Goal: Task Accomplishment & Management: Use online tool/utility

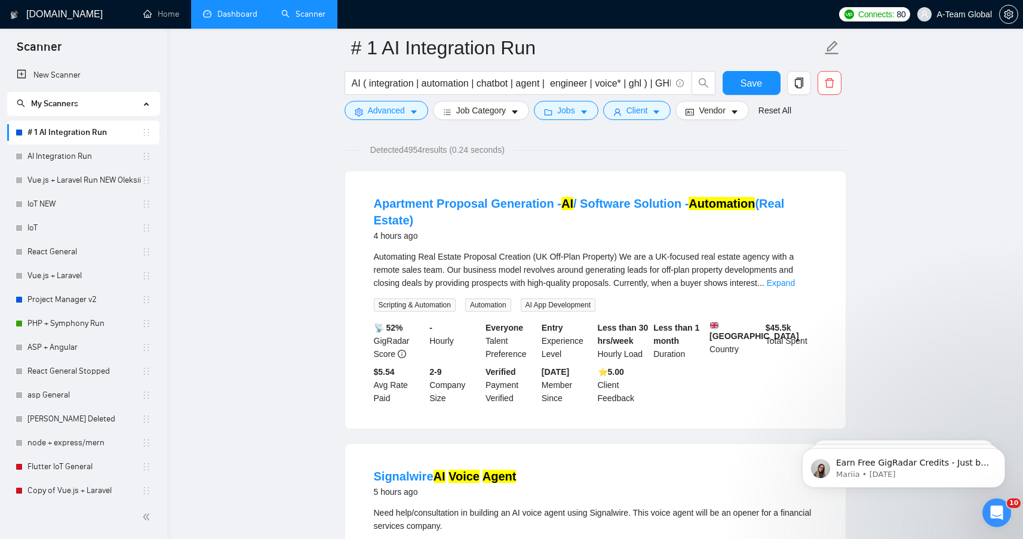
click at [240, 17] on link "Dashboard" at bounding box center [230, 14] width 54 height 10
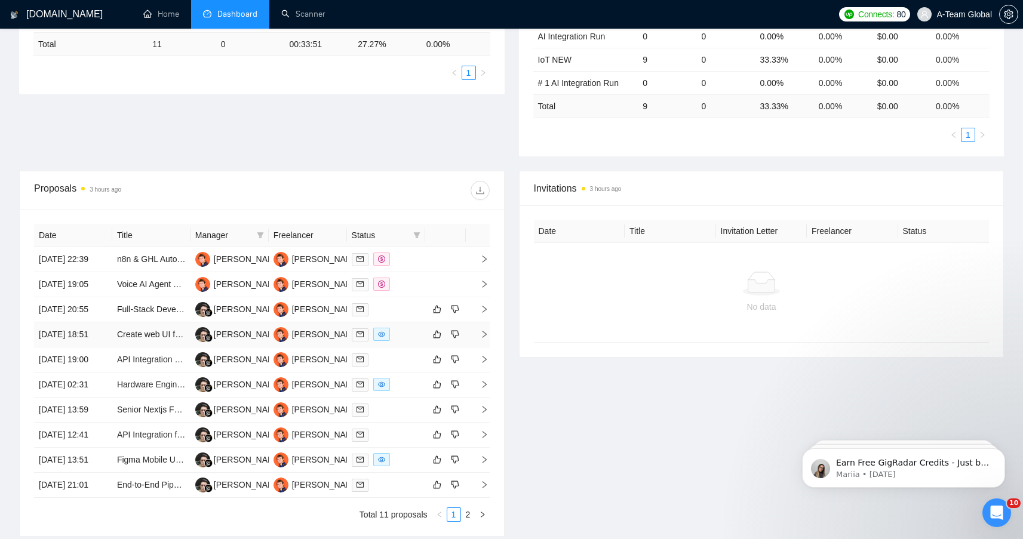
scroll to position [305, 0]
click at [485, 261] on icon "right" at bounding box center [484, 257] width 4 height 7
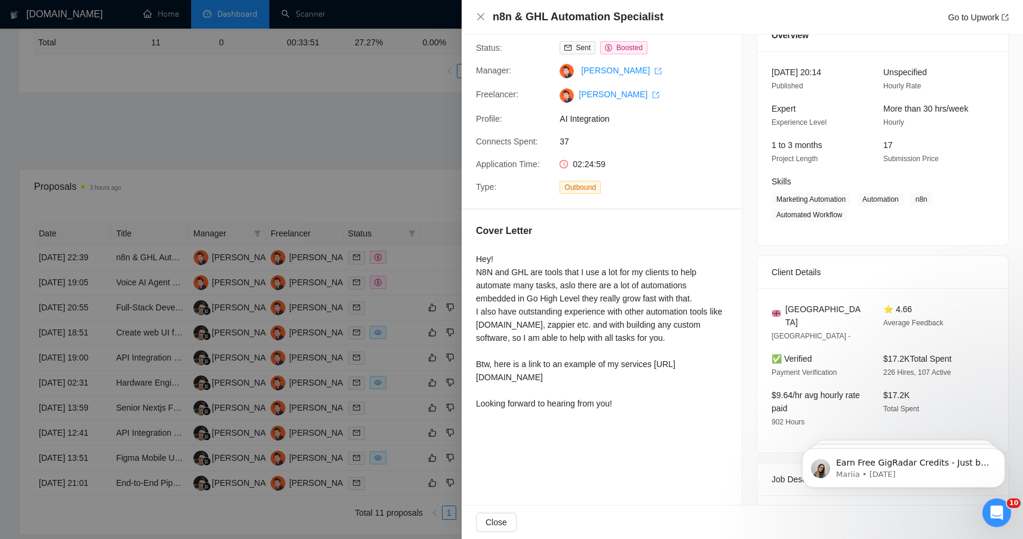
scroll to position [0, 0]
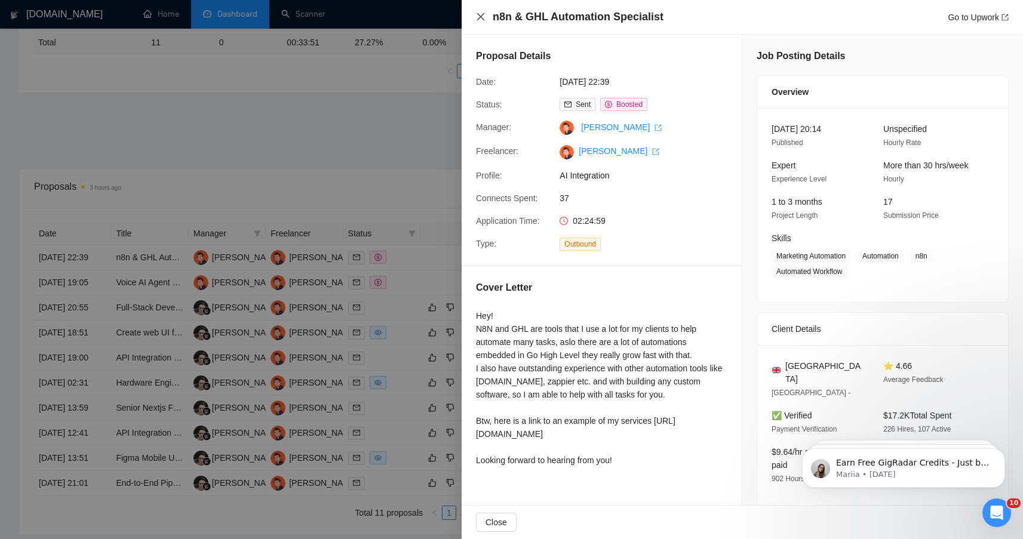
click at [477, 18] on icon "close" at bounding box center [481, 17] width 10 height 10
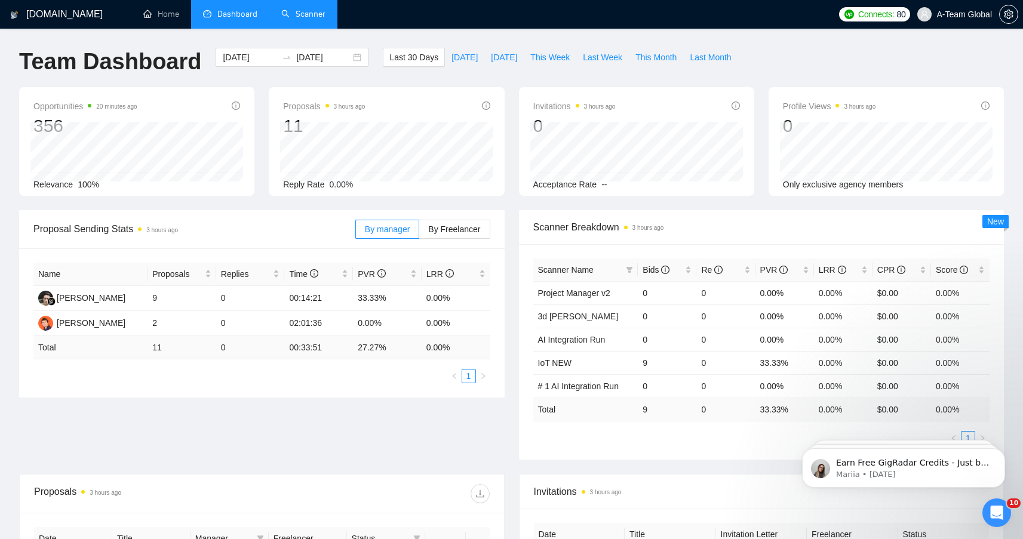
click at [308, 17] on link "Scanner" at bounding box center [303, 14] width 44 height 10
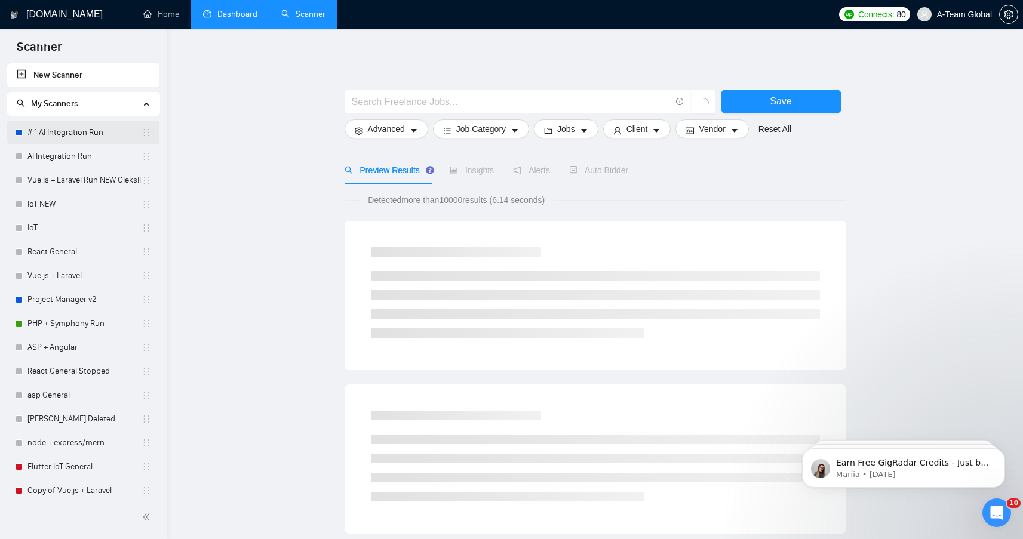
click at [87, 134] on link "# 1 AI Integration Run" at bounding box center [84, 133] width 114 height 24
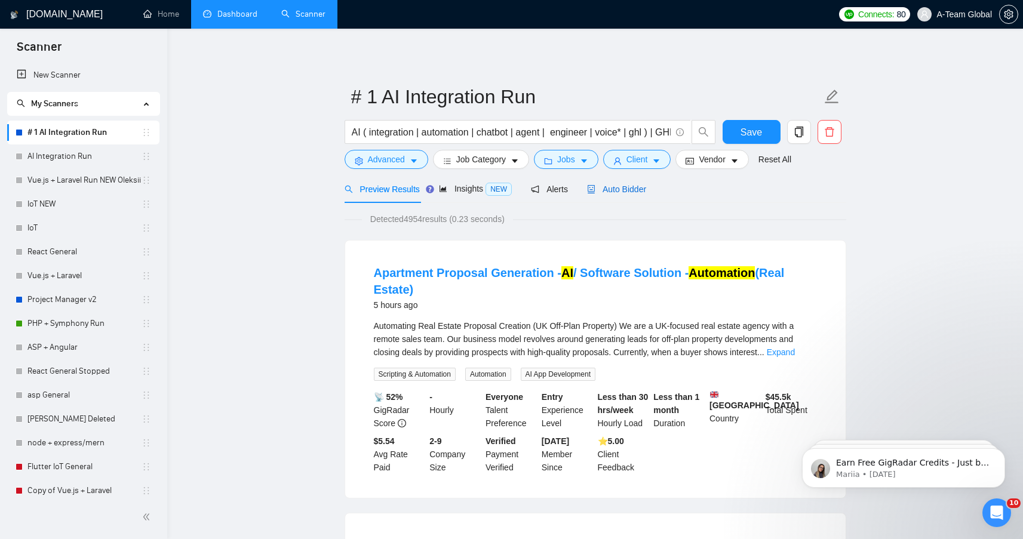
click at [634, 191] on span "Auto Bidder" at bounding box center [616, 190] width 59 height 10
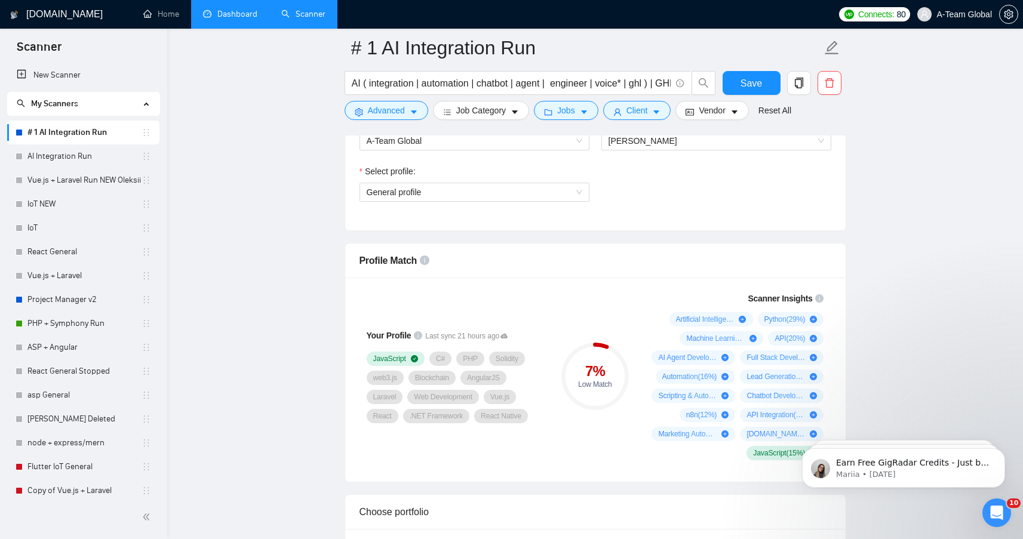
scroll to position [716, 0]
click at [508, 200] on span "General profile" at bounding box center [475, 191] width 216 height 18
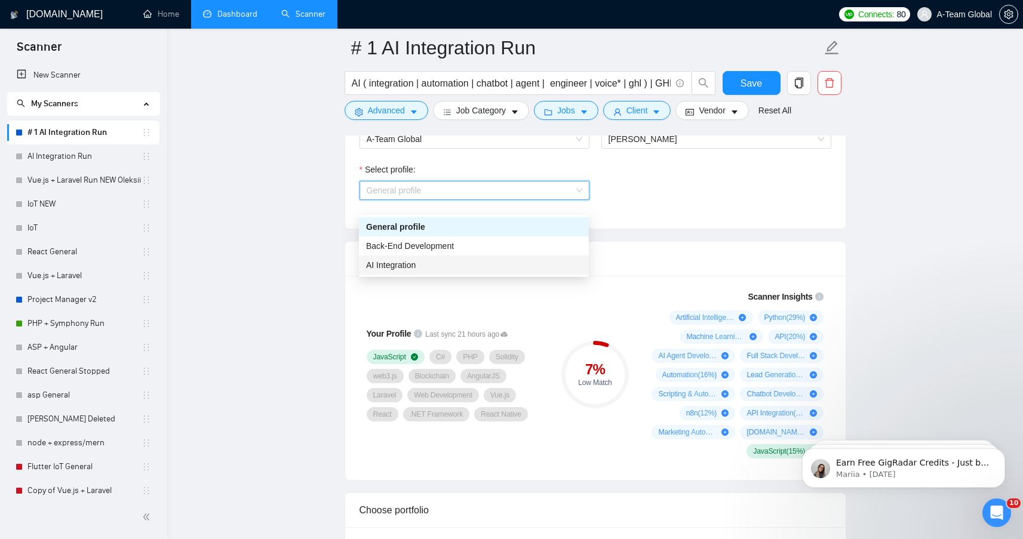
click at [440, 266] on div "AI Integration" at bounding box center [474, 265] width 216 height 13
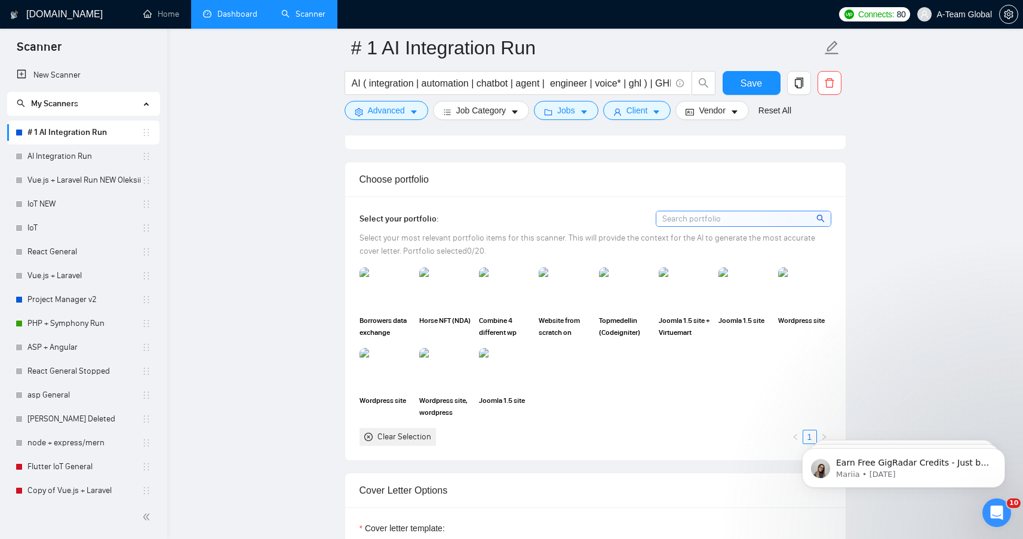
scroll to position [1051, 0]
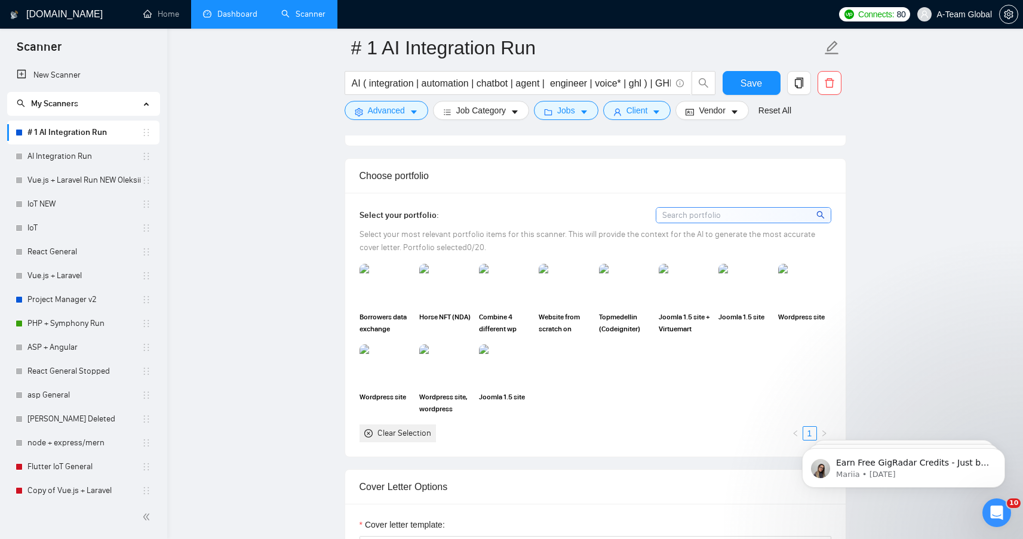
click at [711, 238] on div "Select your portfolio: Select your most relevant portfolio items for this scann…" at bounding box center [596, 324] width 472 height 235
click at [711, 223] on input at bounding box center [744, 215] width 174 height 15
click at [819, 219] on icon "search" at bounding box center [821, 215] width 8 height 8
click at [388, 440] on div "Clear Selection" at bounding box center [405, 433] width 54 height 13
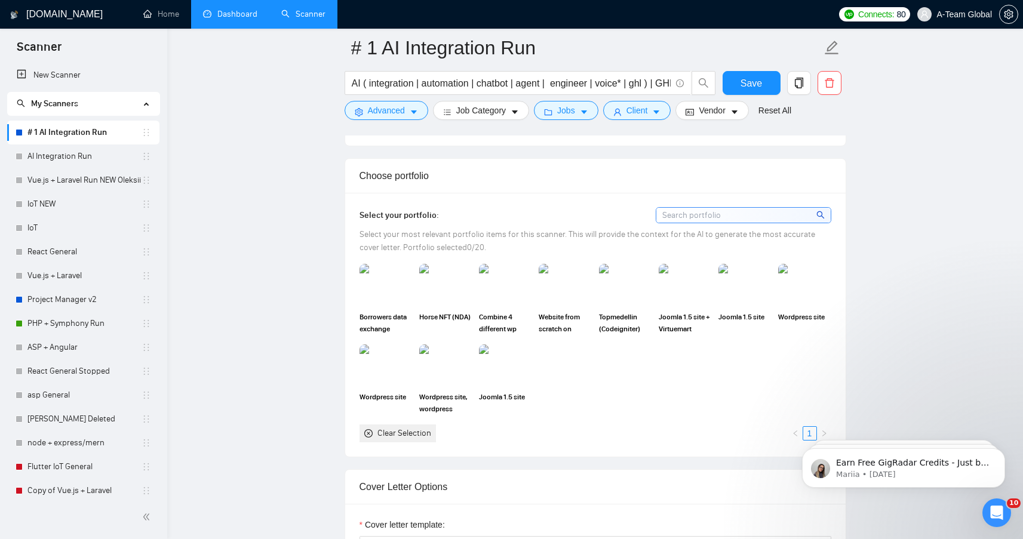
click at [369, 438] on icon "close-circle" at bounding box center [368, 434] width 8 height 8
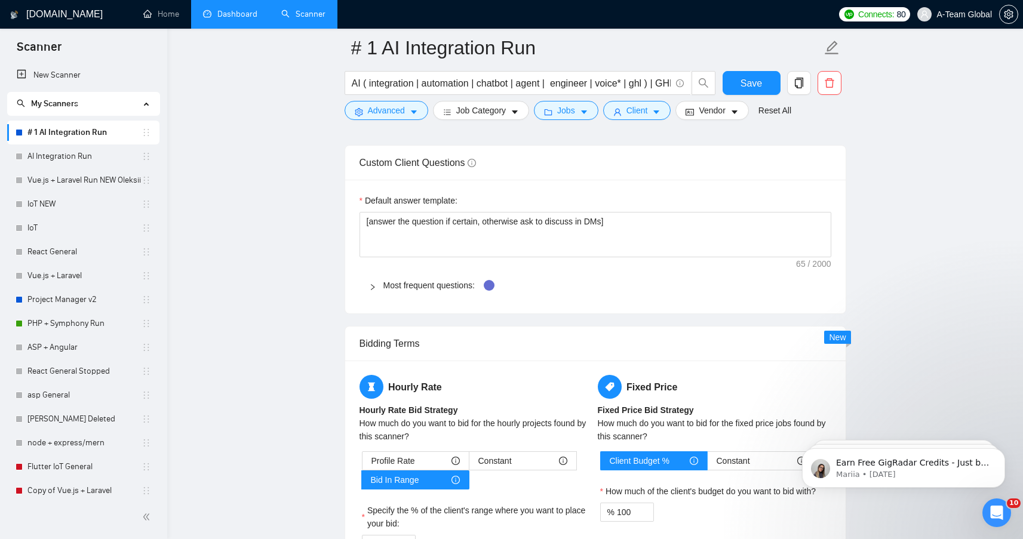
scroll to position [1753, 0]
click at [403, 290] on link "Most frequent questions:" at bounding box center [429, 285] width 91 height 10
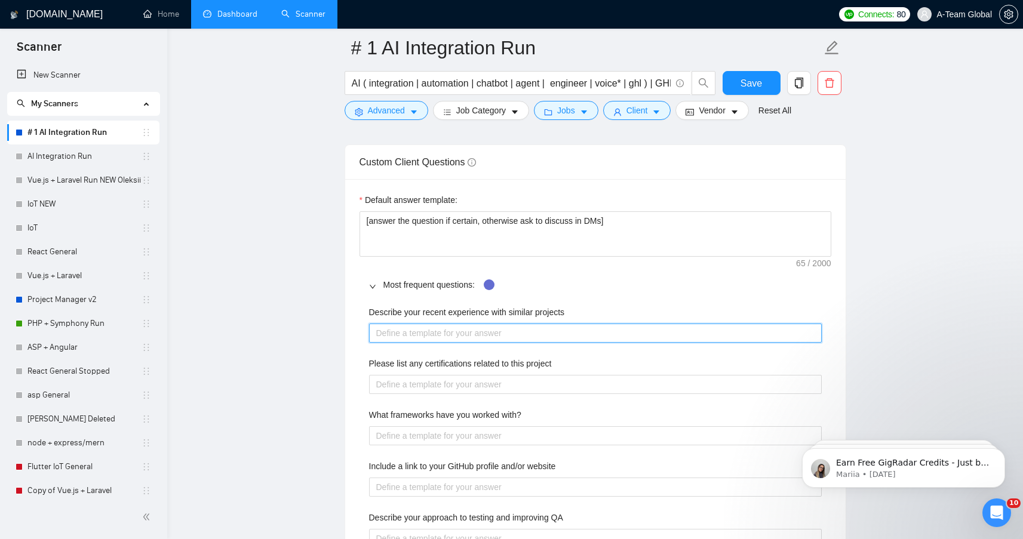
click at [397, 343] on projects "Describe your recent experience with similar projects" at bounding box center [595, 333] width 453 height 19
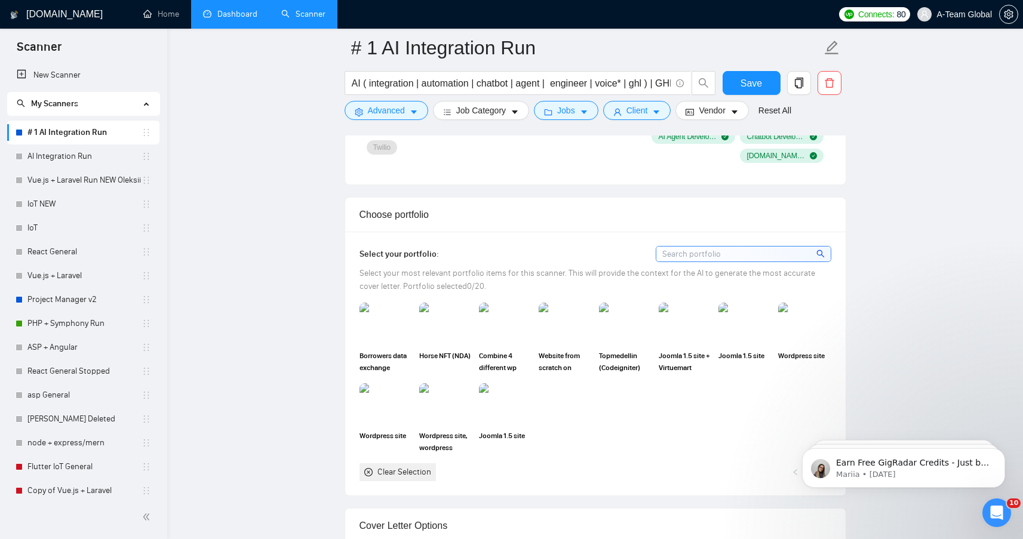
scroll to position [1011, 0]
click at [992, 514] on icon "Open Intercom Messenger" at bounding box center [996, 512] width 20 height 20
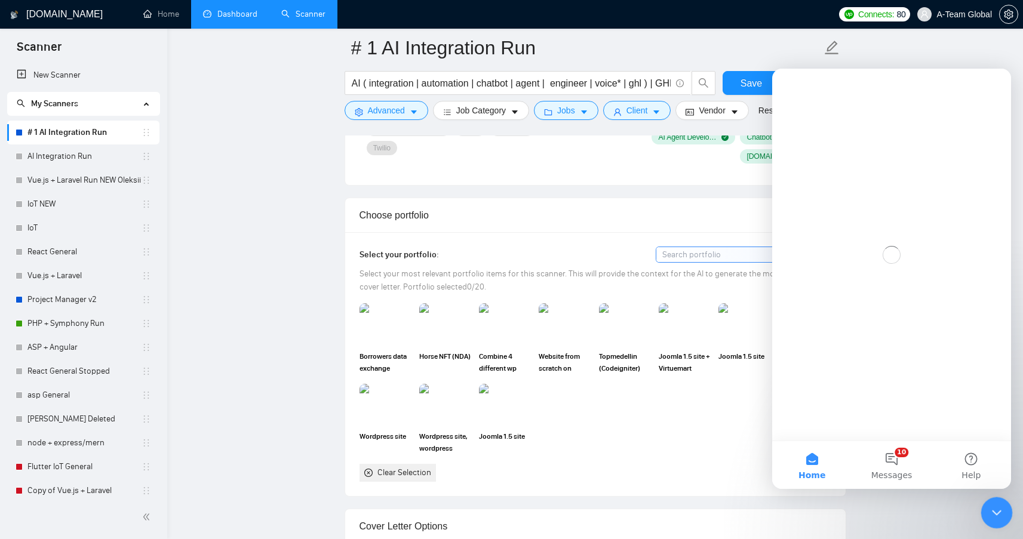
scroll to position [0, 0]
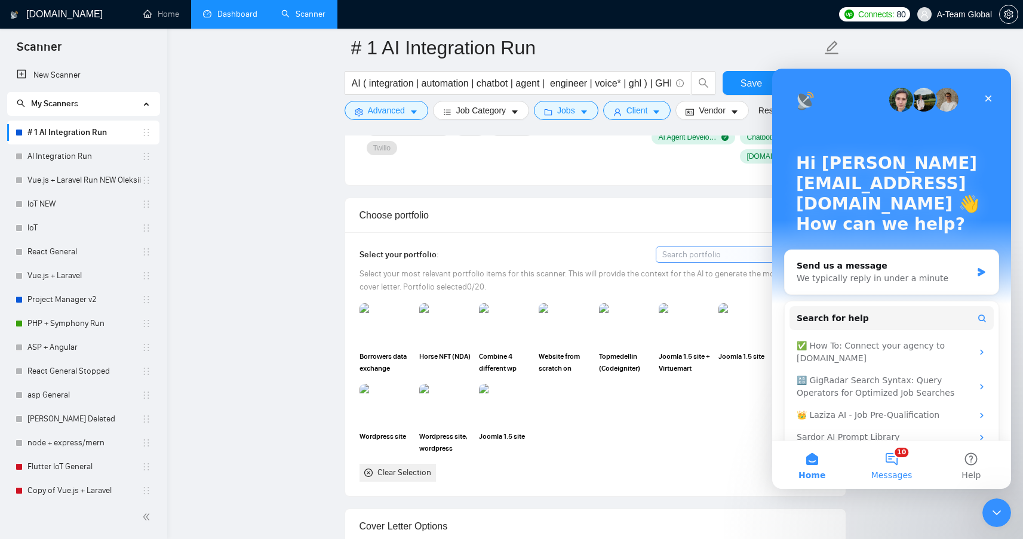
click at [882, 463] on button "10 Messages" at bounding box center [891, 466] width 79 height 48
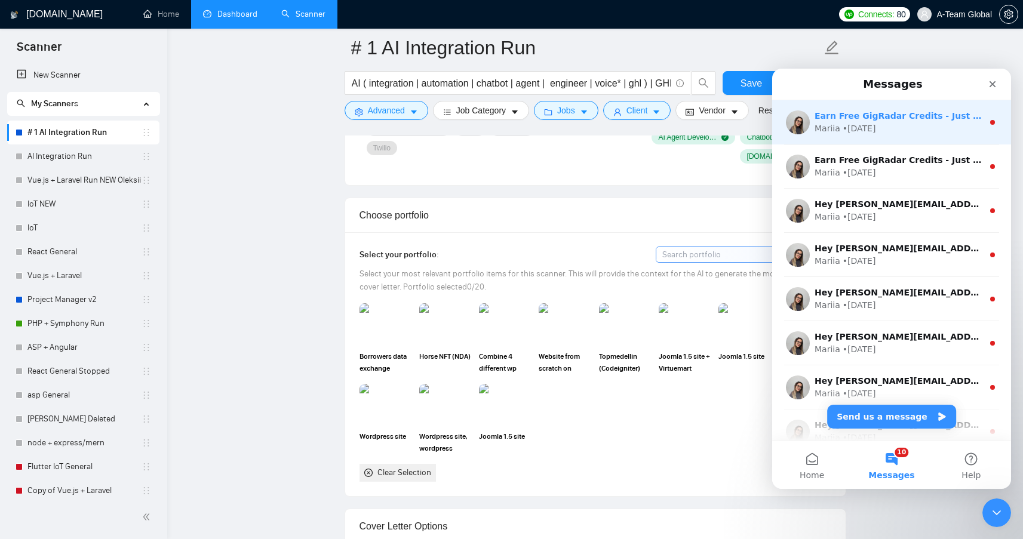
click at [868, 130] on div "• [DATE]" at bounding box center [859, 128] width 33 height 13
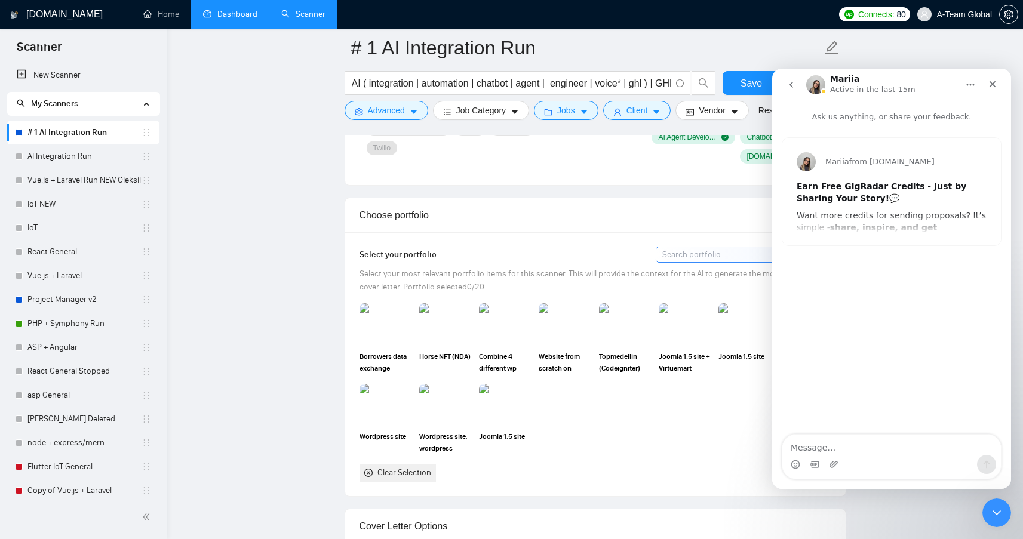
click at [855, 449] on textarea "Message…" at bounding box center [892, 445] width 219 height 20
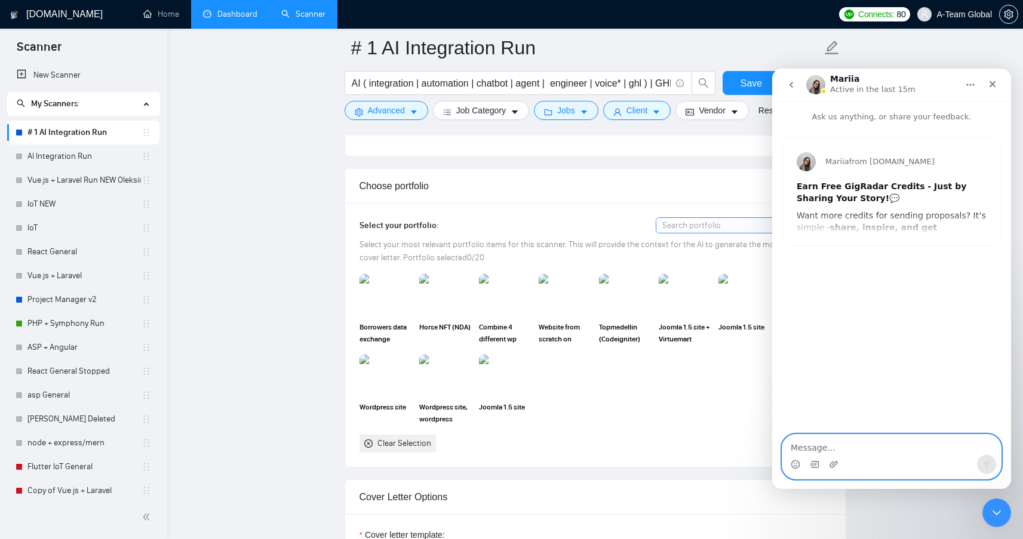
scroll to position [1042, 0]
click at [997, 82] on icon "Close" at bounding box center [993, 84] width 10 height 10
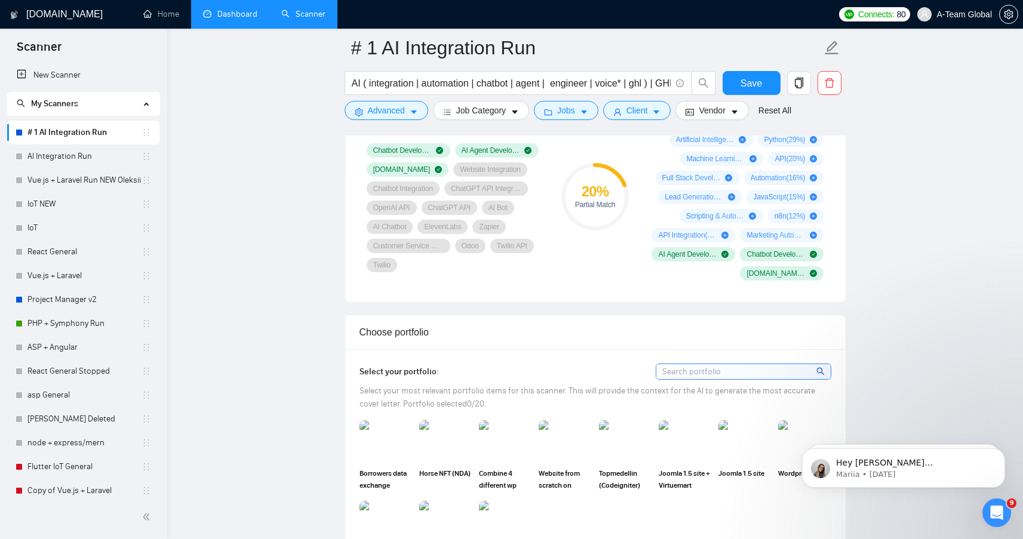
scroll to position [894, 0]
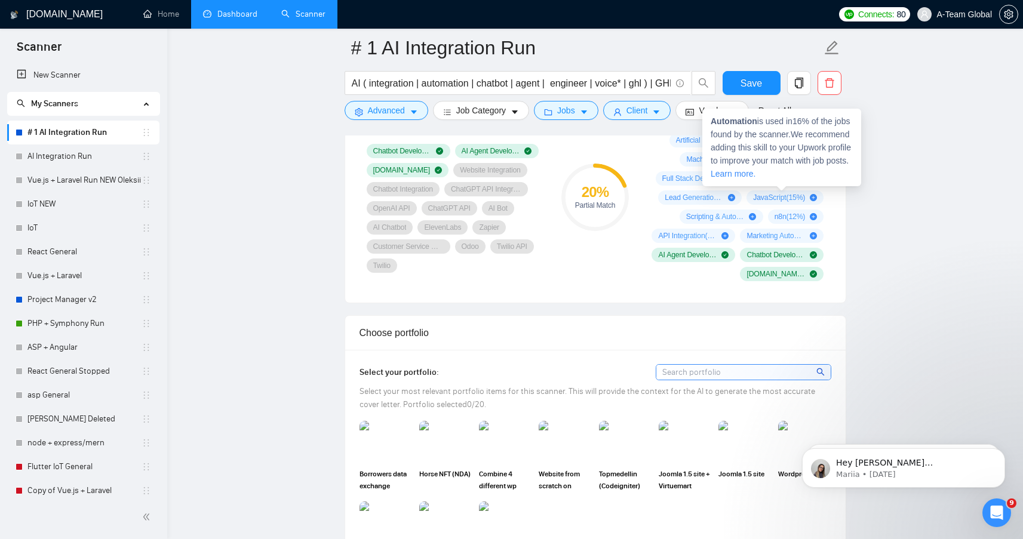
click at [813, 182] on icon "plus-circle" at bounding box center [813, 178] width 7 height 7
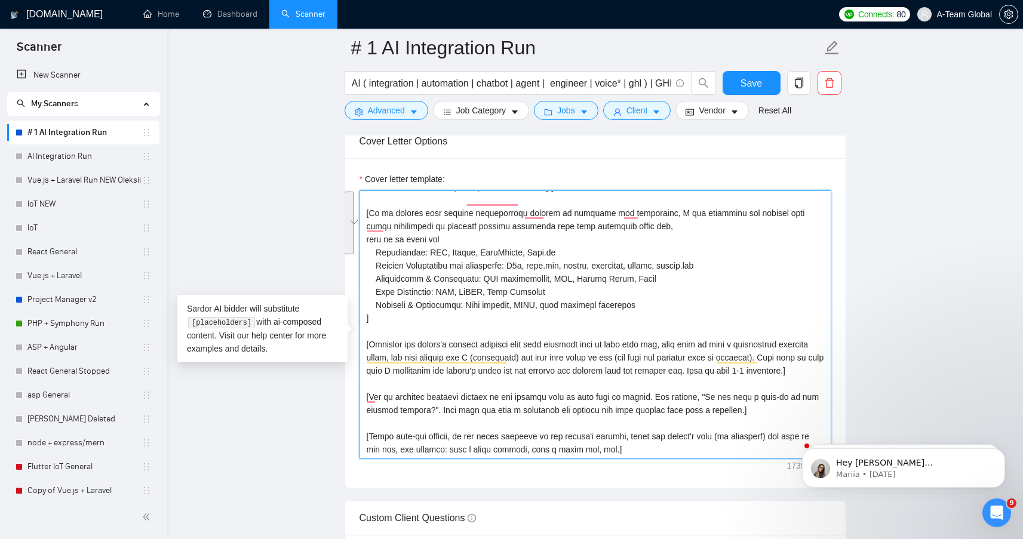
scroll to position [66, 0]
drag, startPoint x: 376, startPoint y: 323, endPoint x: 370, endPoint y: 247, distance: 75.5
click at [370, 247] on textarea "Cover letter template:" at bounding box center [596, 325] width 472 height 269
click at [443, 296] on textarea "Cover letter template:" at bounding box center [596, 325] width 472 height 269
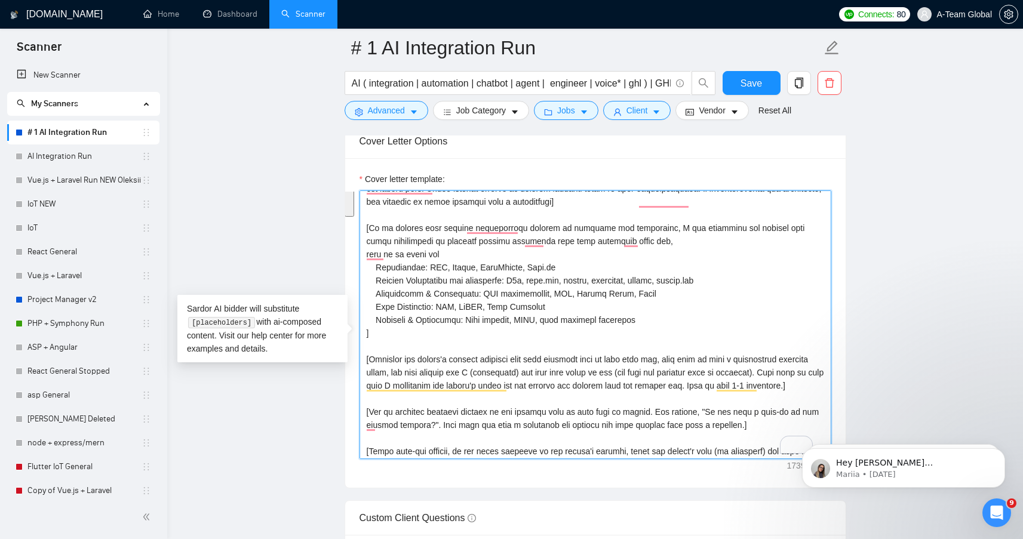
drag, startPoint x: 658, startPoint y: 338, endPoint x: 362, endPoint y: 277, distance: 301.8
click at [362, 277] on div "Cover Letter Options Cover letter template:" at bounding box center [596, 306] width 502 height 365
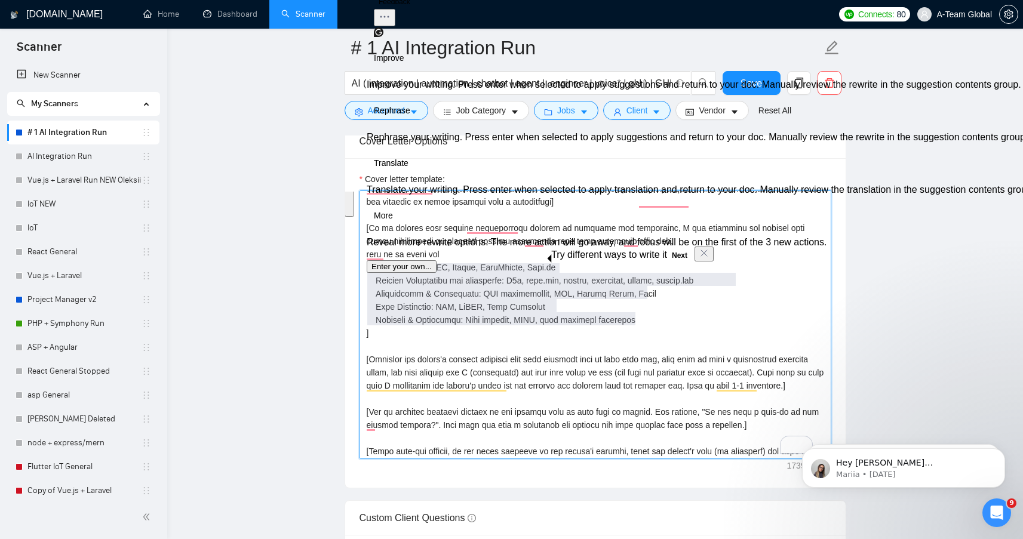
click at [418, 358] on textarea "Cover letter template:" at bounding box center [596, 325] width 472 height 269
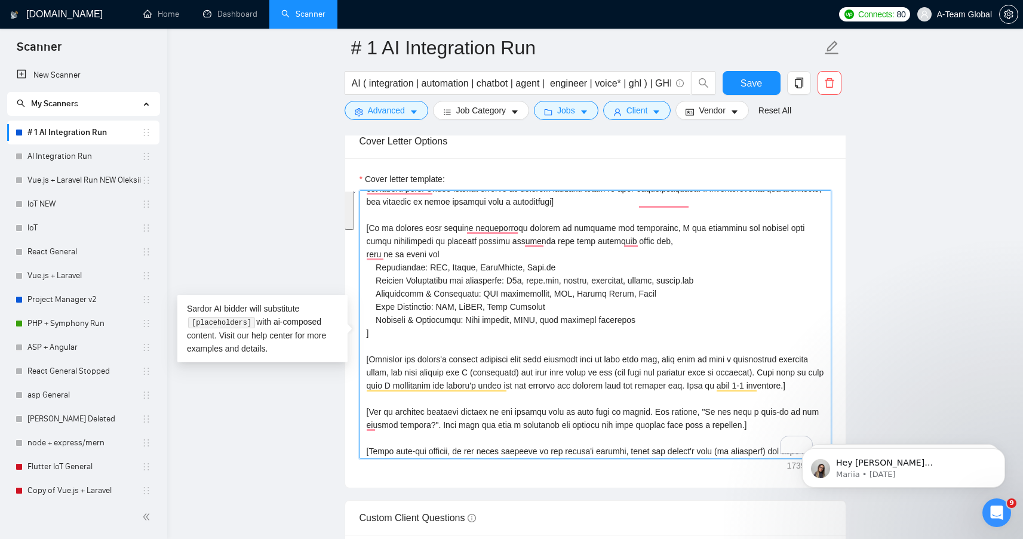
drag, startPoint x: 378, startPoint y: 343, endPoint x: 354, endPoint y: 275, distance: 71.6
click at [354, 275] on div "Cover letter template:" at bounding box center [595, 323] width 501 height 330
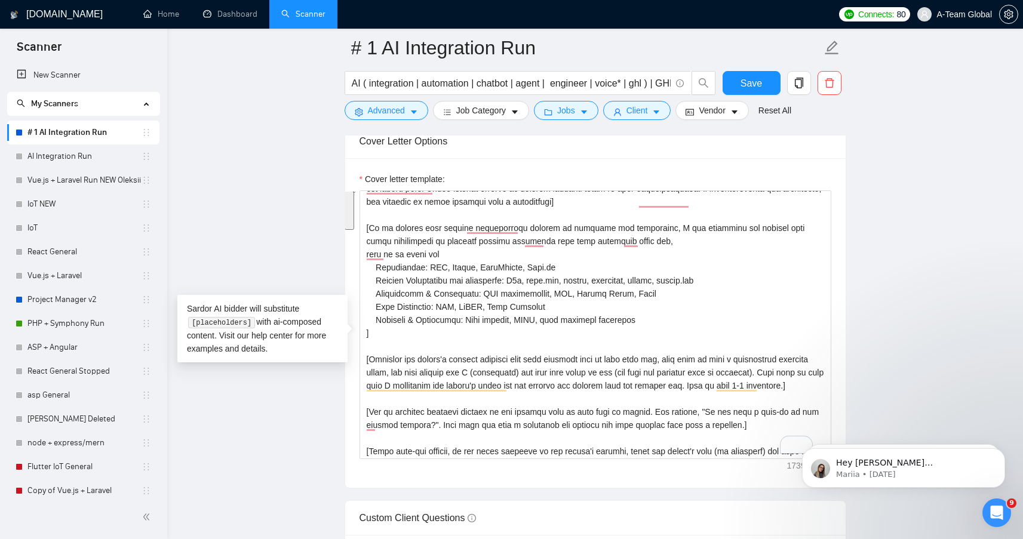
click at [48, 133] on link "# 1 AI Integration Run" at bounding box center [84, 133] width 114 height 24
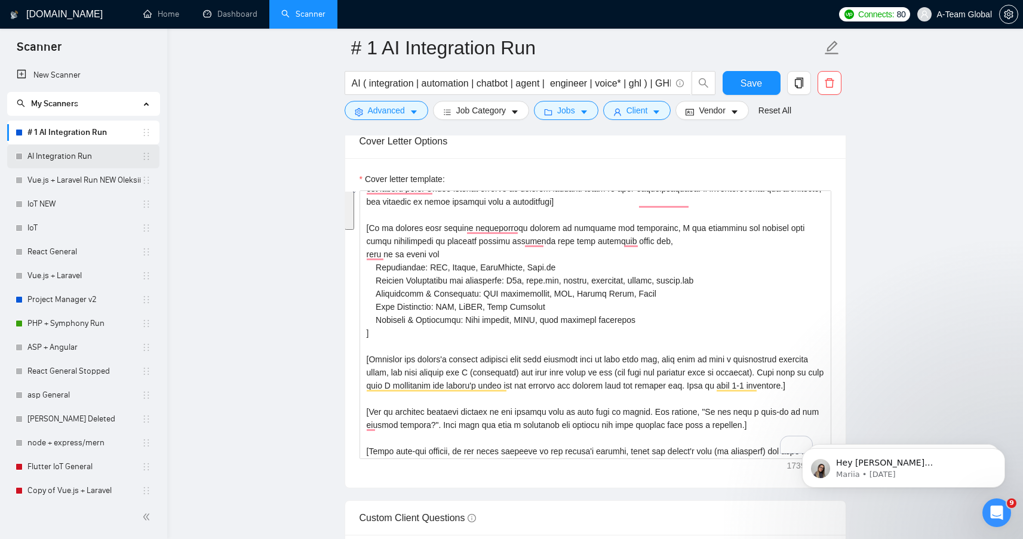
click at [38, 163] on link "AI Integration Run" at bounding box center [84, 157] width 114 height 24
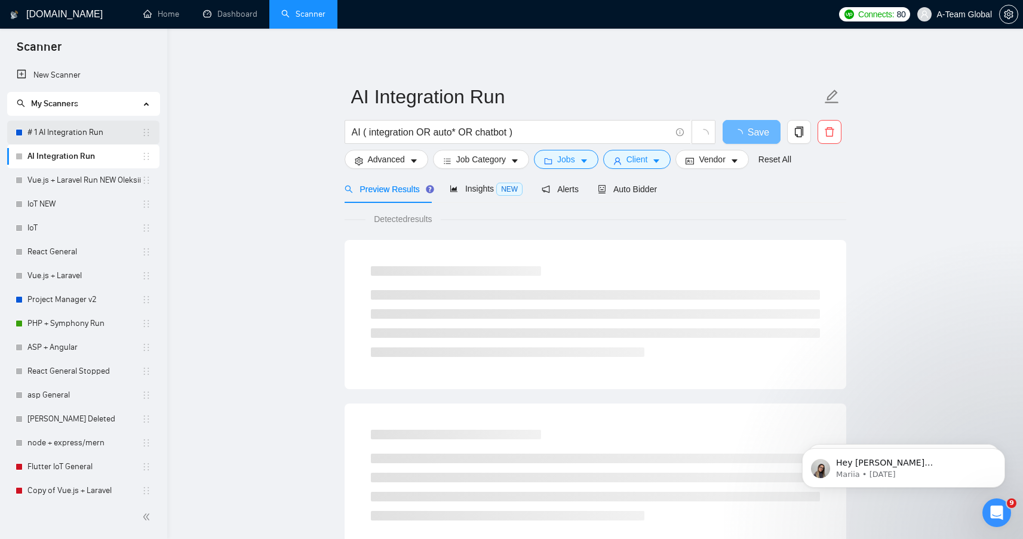
click at [61, 131] on link "# 1 AI Integration Run" at bounding box center [84, 133] width 114 height 24
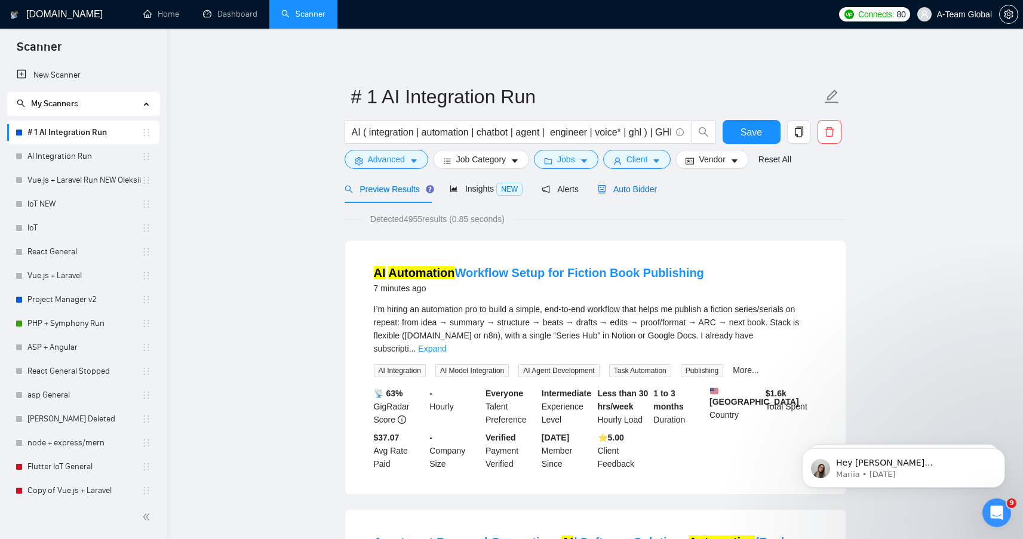
click at [633, 192] on span "Auto Bidder" at bounding box center [627, 190] width 59 height 10
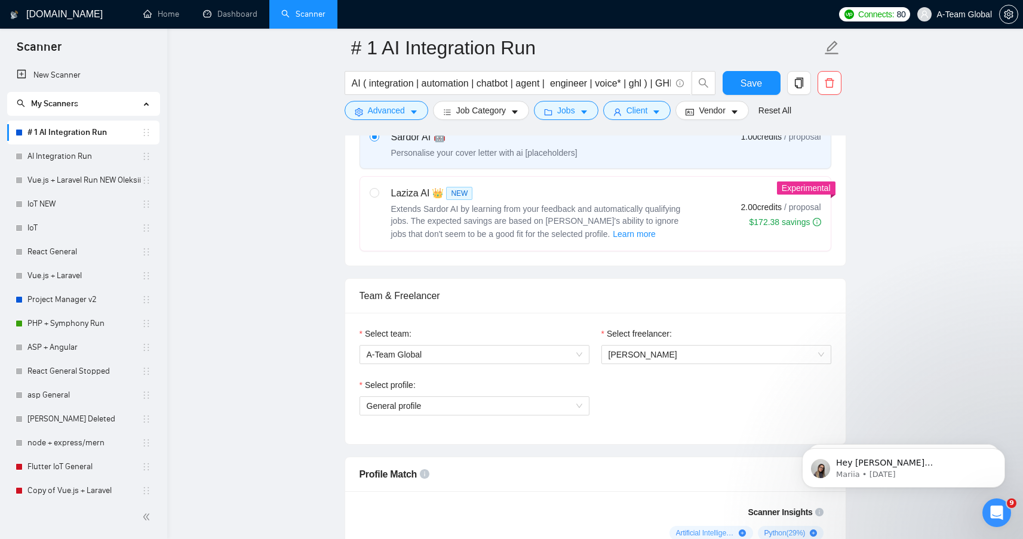
scroll to position [501, 0]
click at [490, 415] on span "General profile" at bounding box center [475, 406] width 216 height 18
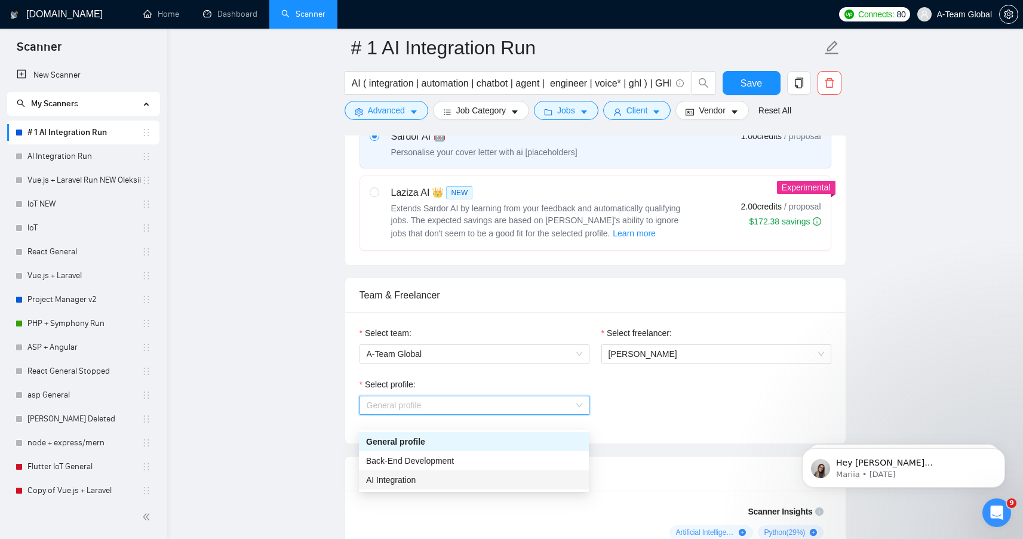
click at [401, 479] on span "AI Integration" at bounding box center [391, 481] width 50 height 10
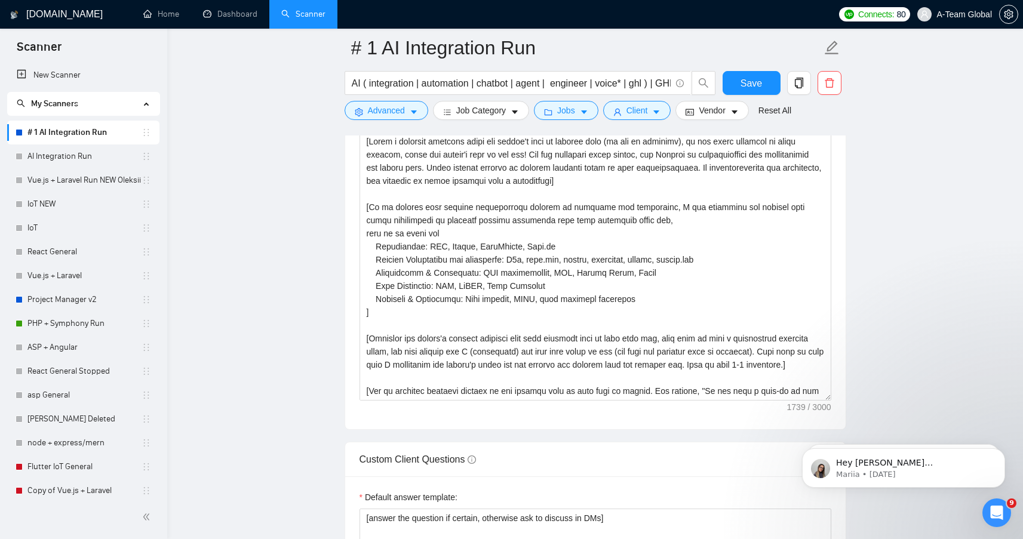
scroll to position [1456, 0]
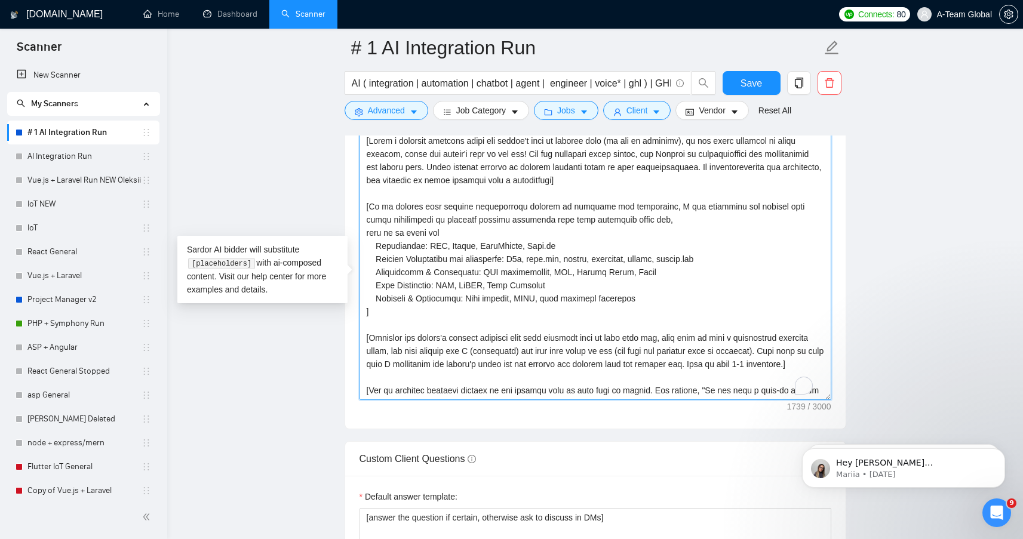
drag, startPoint x: 452, startPoint y: 393, endPoint x: 281, endPoint y: 67, distance: 367.7
click at [280, 67] on main "# 1 AI Integration Run AI ( integration | automation | chatbot | agent | engine…" at bounding box center [595, 339] width 818 height 3494
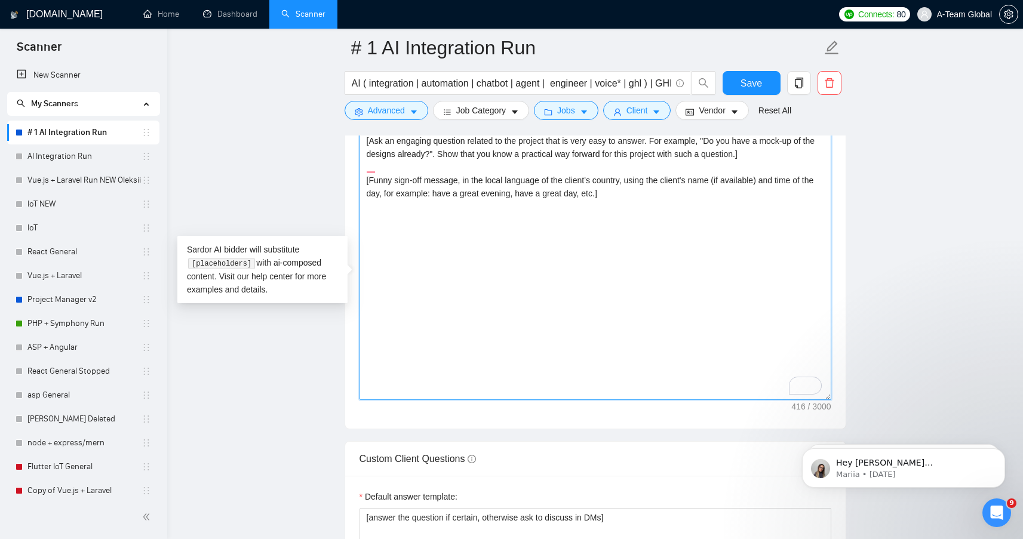
paste textarea "[Write a personal greeting using the client's name or company name (if any is p…"
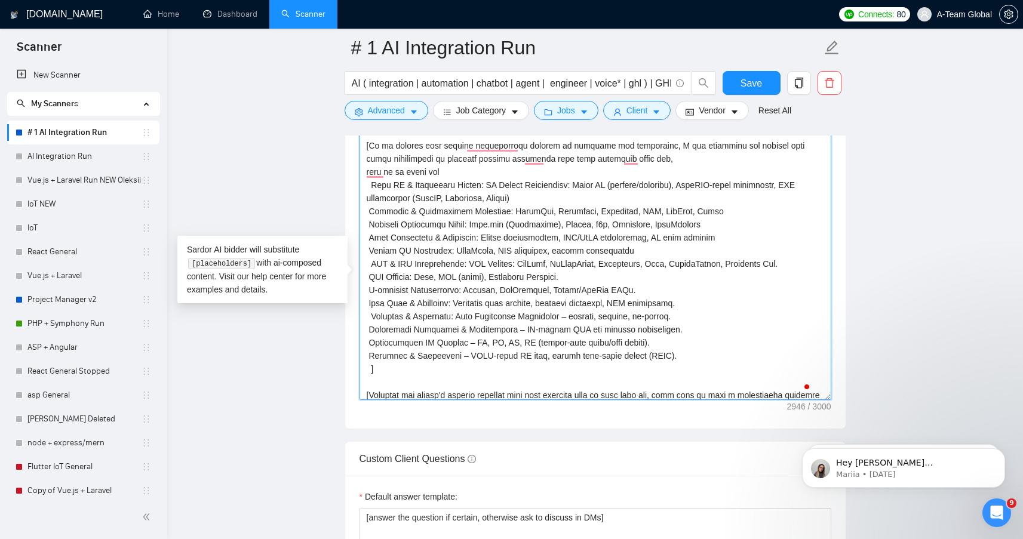
scroll to position [0, 0]
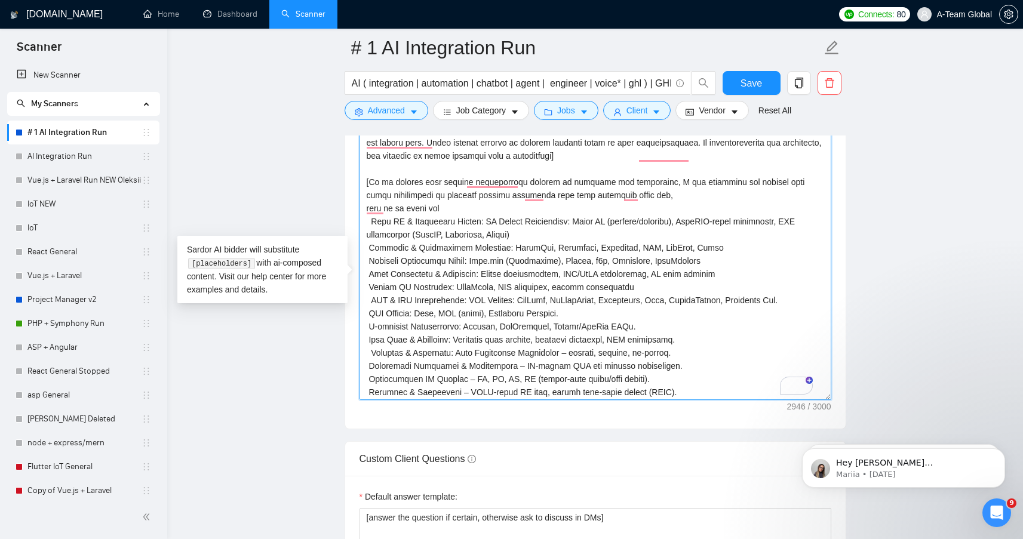
click at [470, 313] on textarea "Cover letter template:" at bounding box center [596, 265] width 472 height 269
drag, startPoint x: 445, startPoint y: 325, endPoint x: 595, endPoint y: 331, distance: 150.7
click at [595, 331] on textarea "Cover letter template:" at bounding box center [596, 265] width 472 height 269
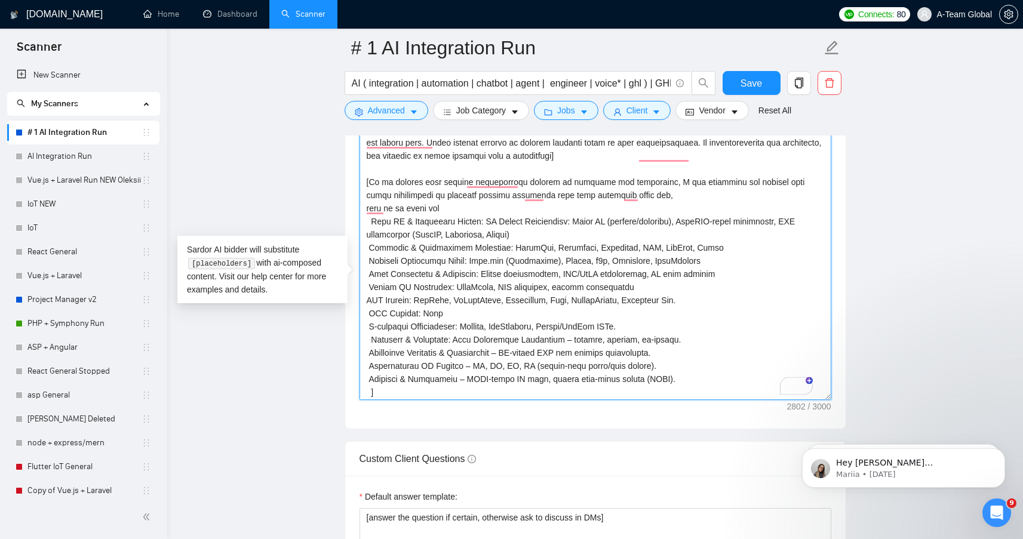
type textarea "[Write a personal greeting using the client's name or company name (if any is p…"
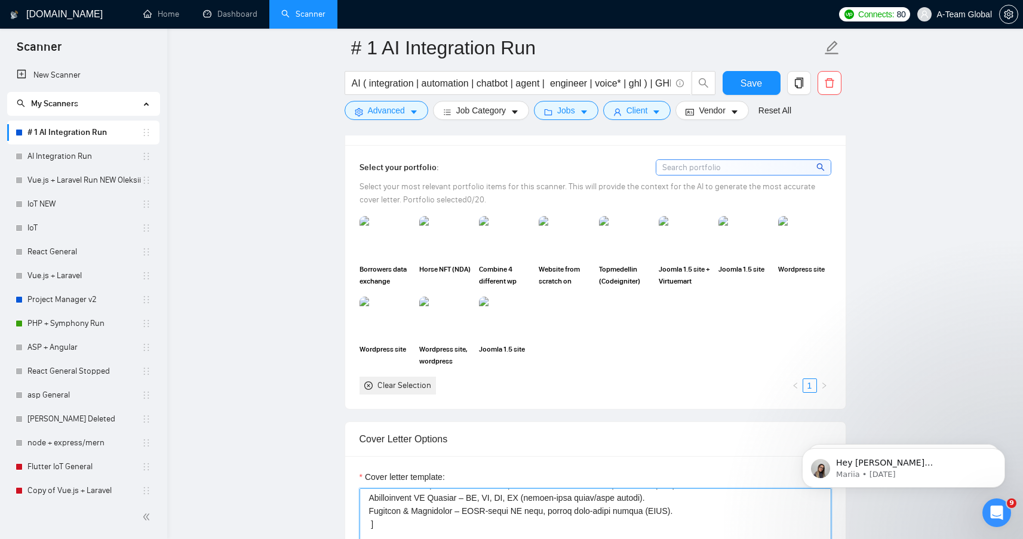
scroll to position [1069, 0]
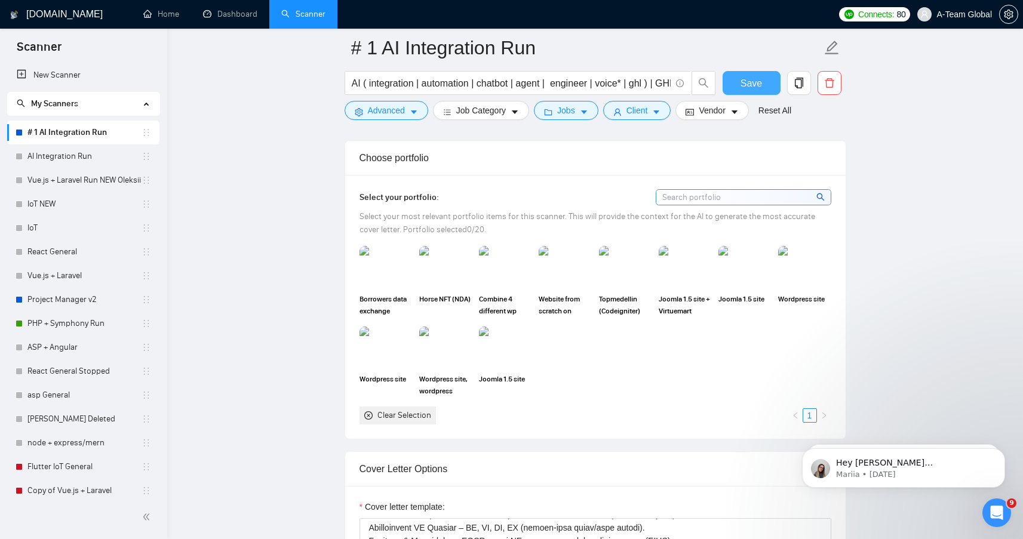
click at [742, 87] on span "Save" at bounding box center [752, 83] width 22 height 15
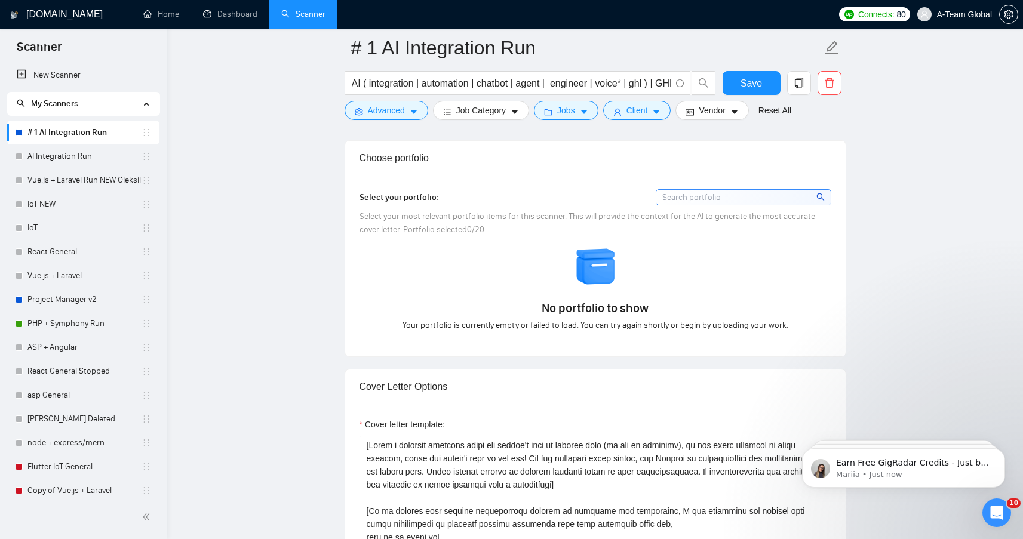
click at [745, 205] on input at bounding box center [744, 197] width 174 height 15
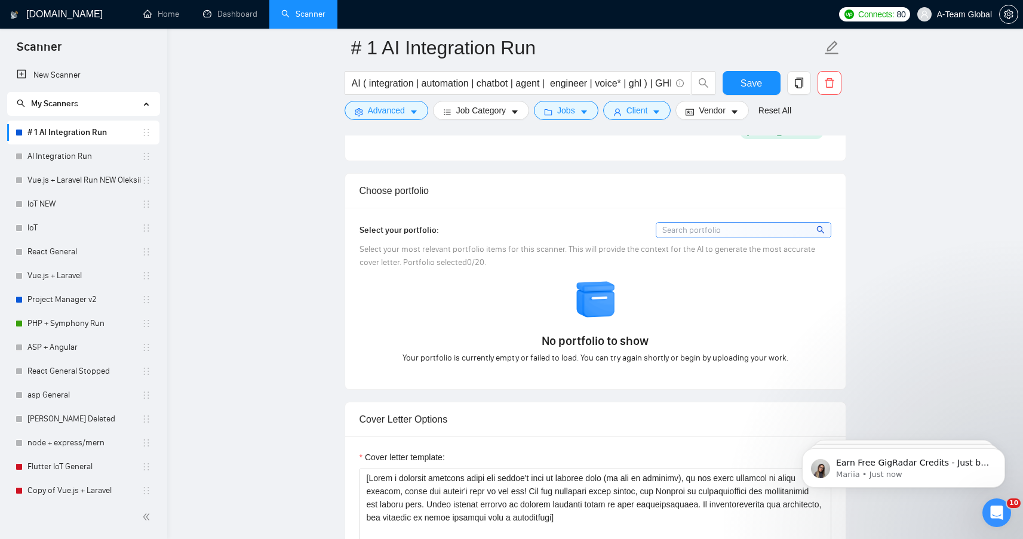
scroll to position [1037, 0]
click at [995, 515] on icon "Open Intercom Messenger" at bounding box center [996, 512] width 20 height 20
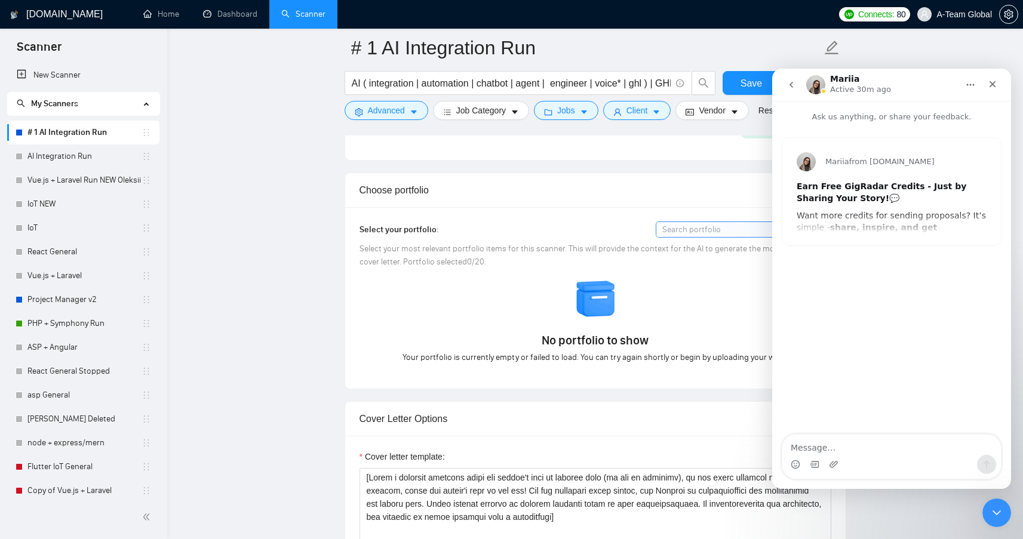
click at [995, 81] on icon "Close" at bounding box center [993, 84] width 10 height 10
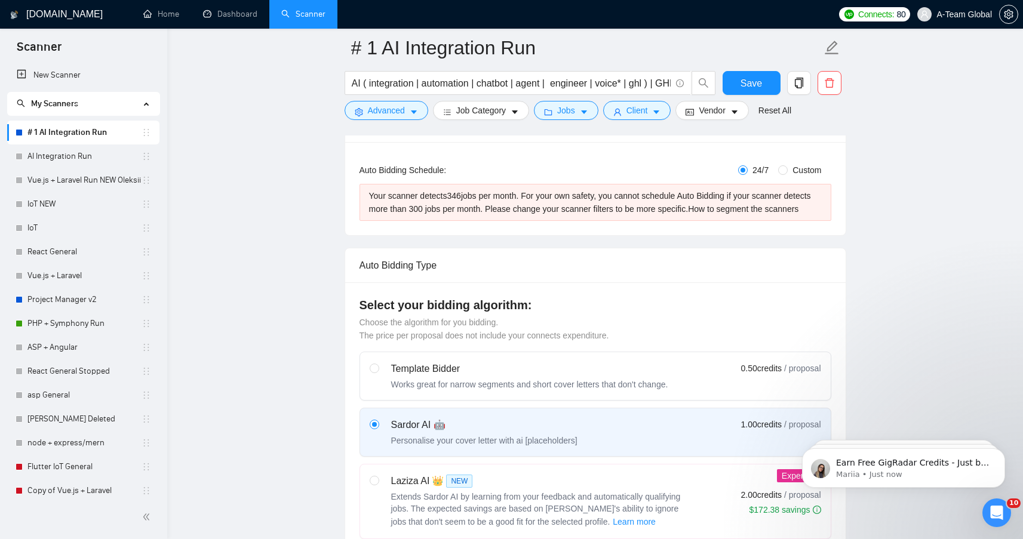
scroll to position [0, 0]
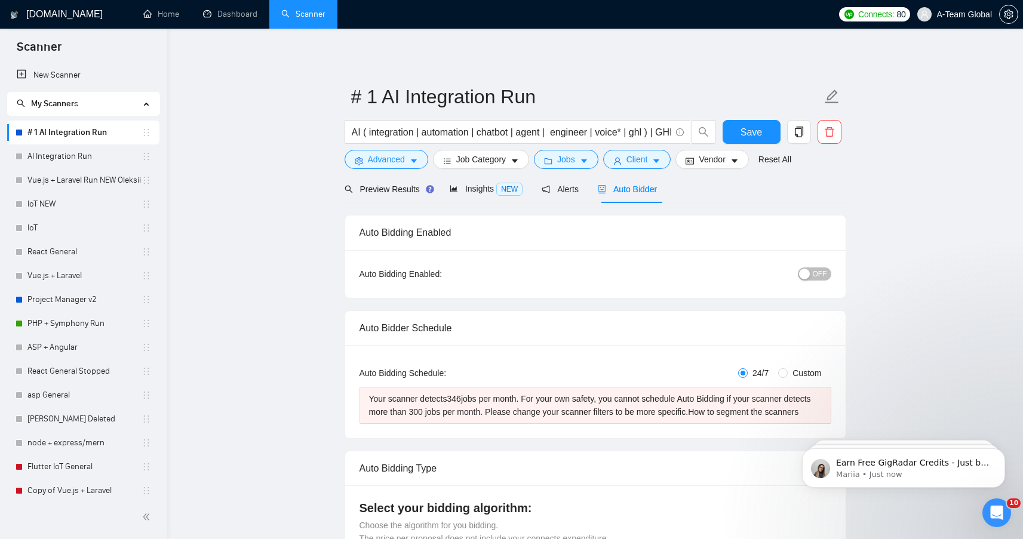
click at [65, 136] on link "# 1 AI Integration Run" at bounding box center [84, 133] width 114 height 24
click at [569, 193] on span "Alerts" at bounding box center [560, 190] width 37 height 10
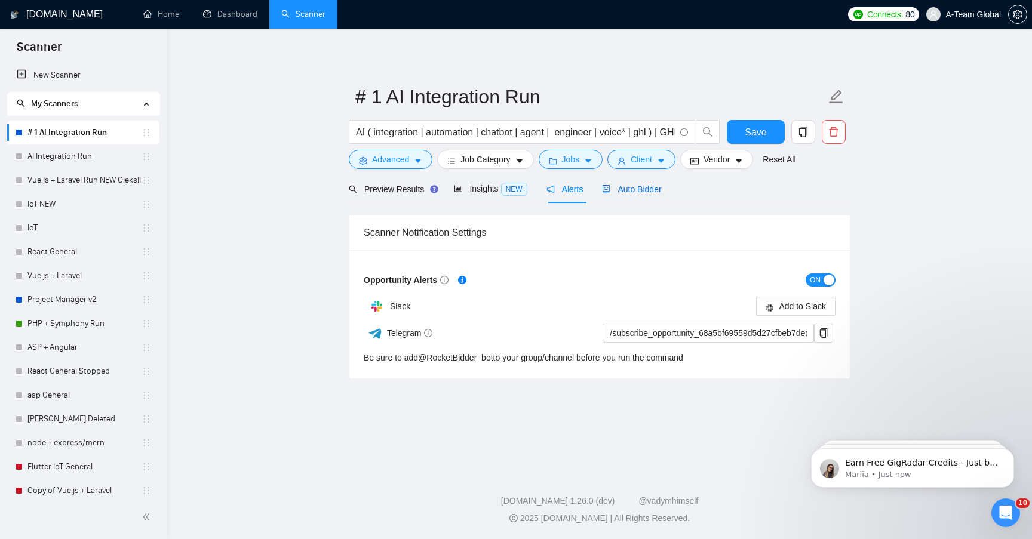
click at [633, 191] on span "Auto Bidder" at bounding box center [631, 190] width 59 height 10
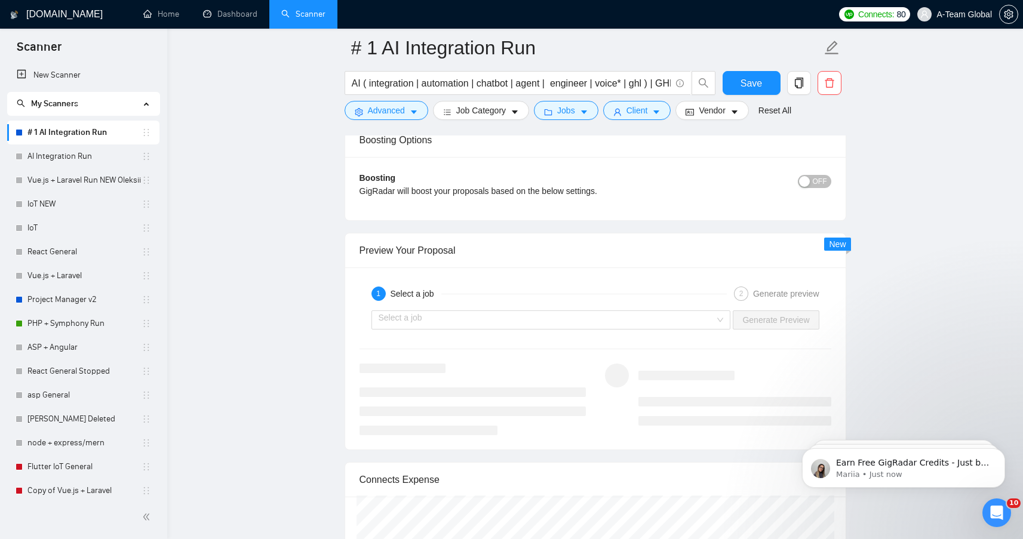
scroll to position [2189, 0]
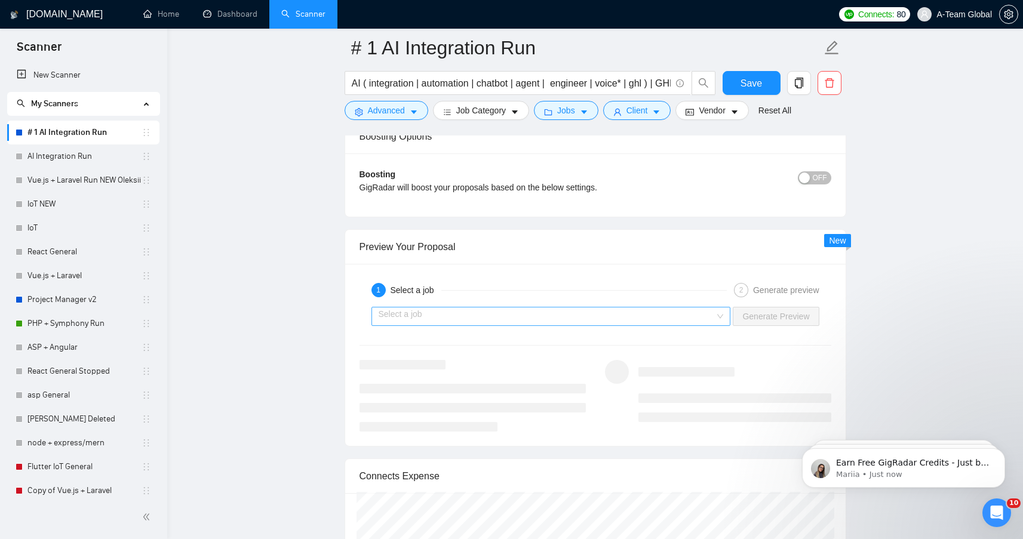
click at [600, 326] on input "search" at bounding box center [547, 317] width 337 height 18
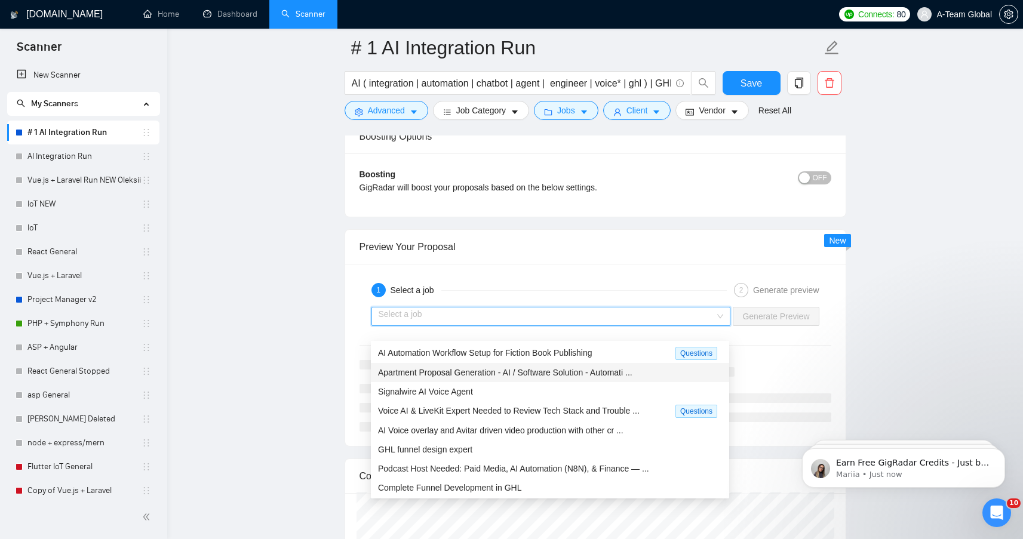
click at [525, 374] on span "Apartment Proposal Generation - AI / Software Solution - Automati ..." at bounding box center [505, 373] width 255 height 10
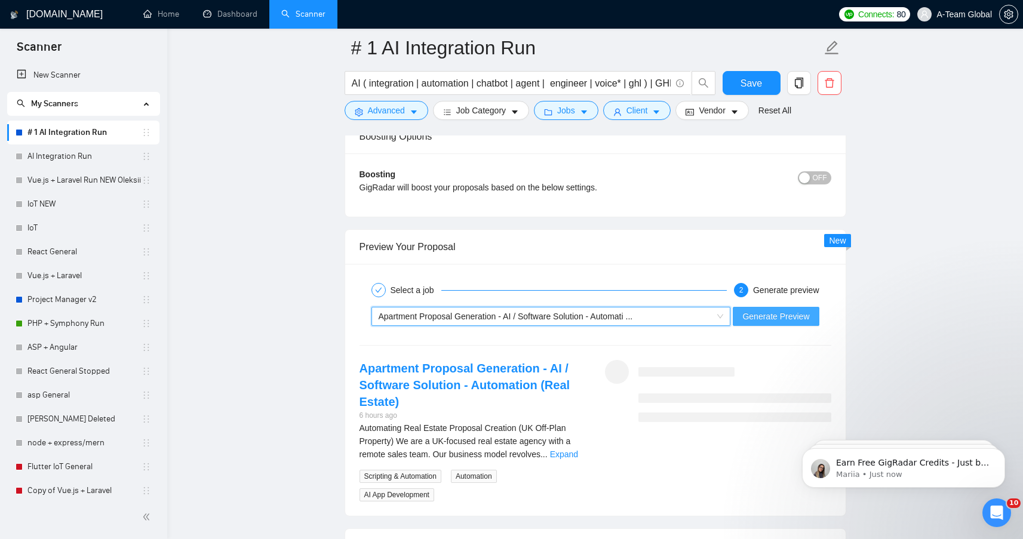
click at [790, 323] on span "Generate Preview" at bounding box center [776, 316] width 67 height 13
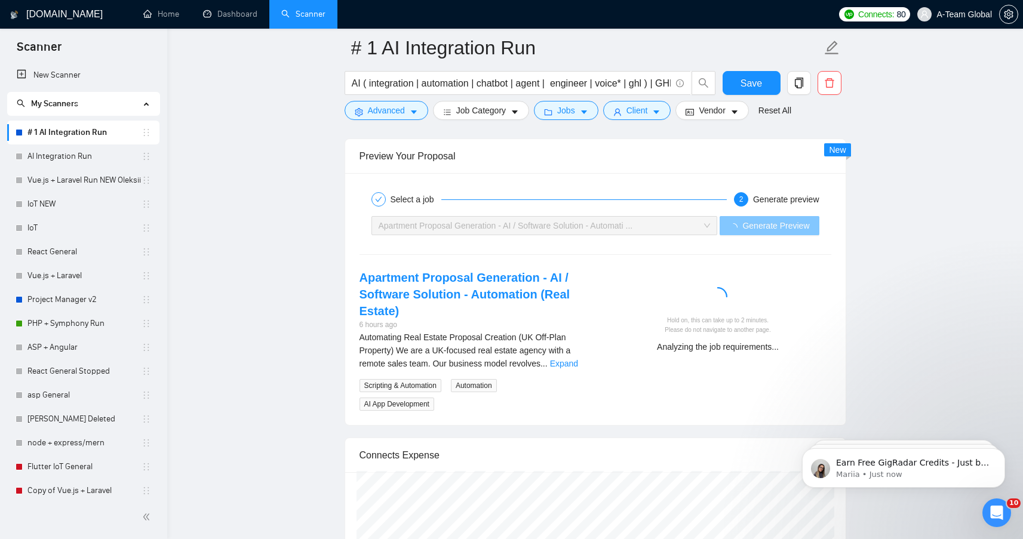
scroll to position [2279, 0]
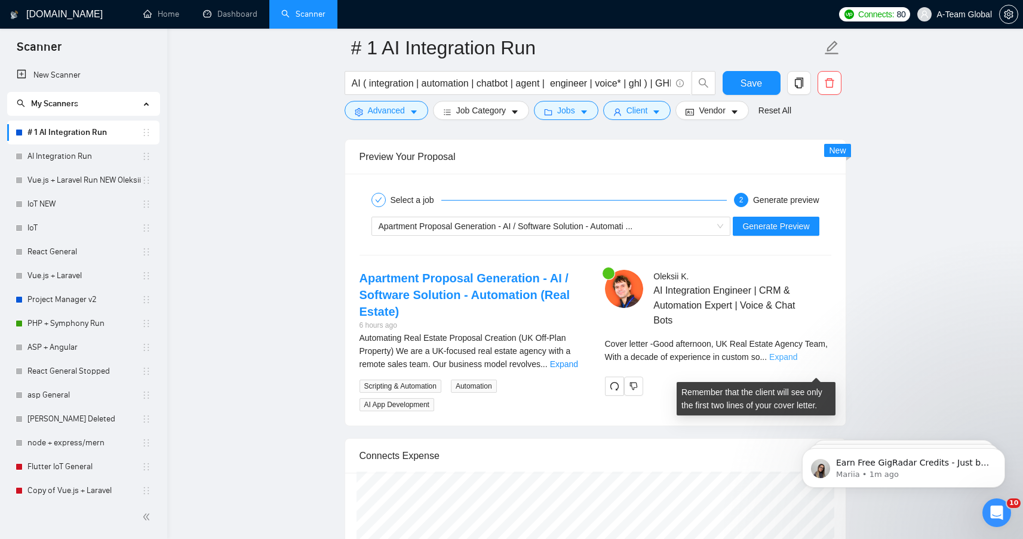
click at [798, 362] on link "Expand" at bounding box center [784, 357] width 28 height 10
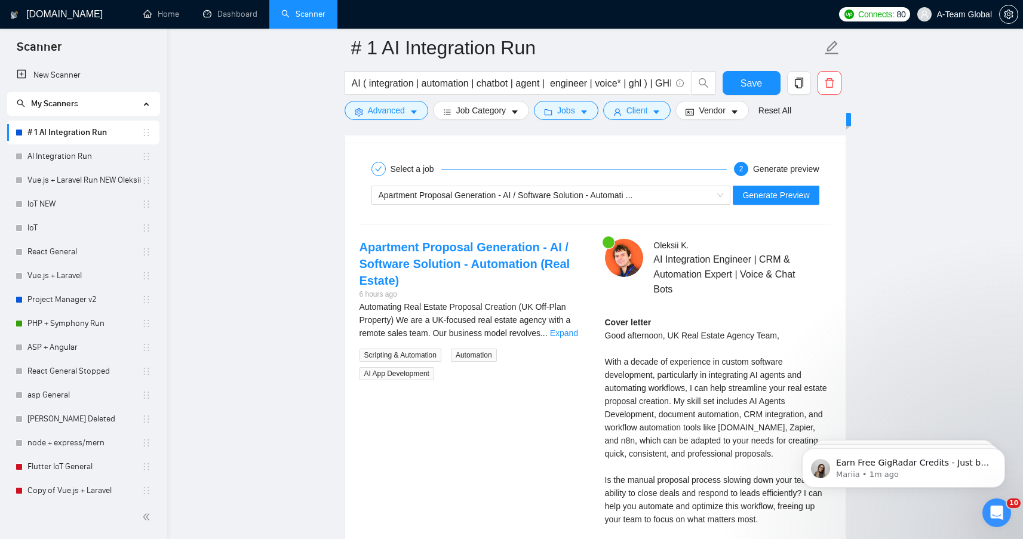
scroll to position [2308, 0]
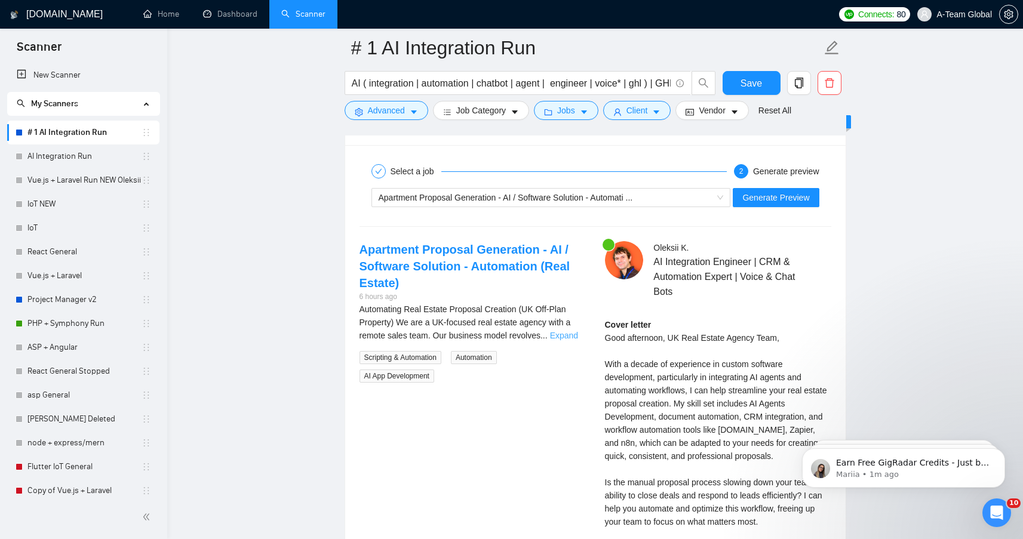
click at [570, 341] on link "Expand" at bounding box center [564, 336] width 28 height 10
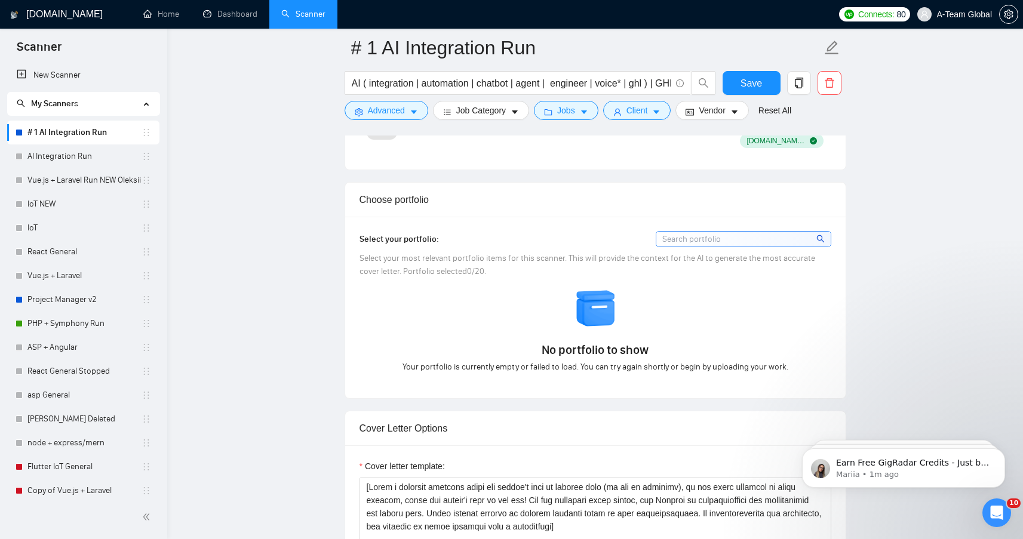
scroll to position [1029, 0]
click at [811, 245] on input at bounding box center [744, 237] width 174 height 15
click at [762, 85] on span "Save" at bounding box center [752, 83] width 22 height 15
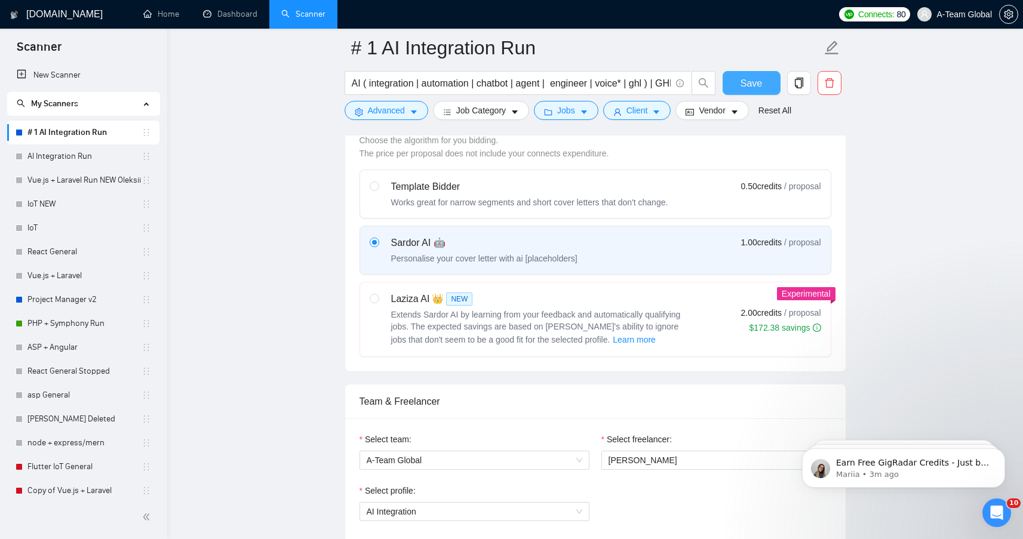
scroll to position [396, 0]
click at [618, 346] on span "Learn more" at bounding box center [634, 339] width 43 height 13
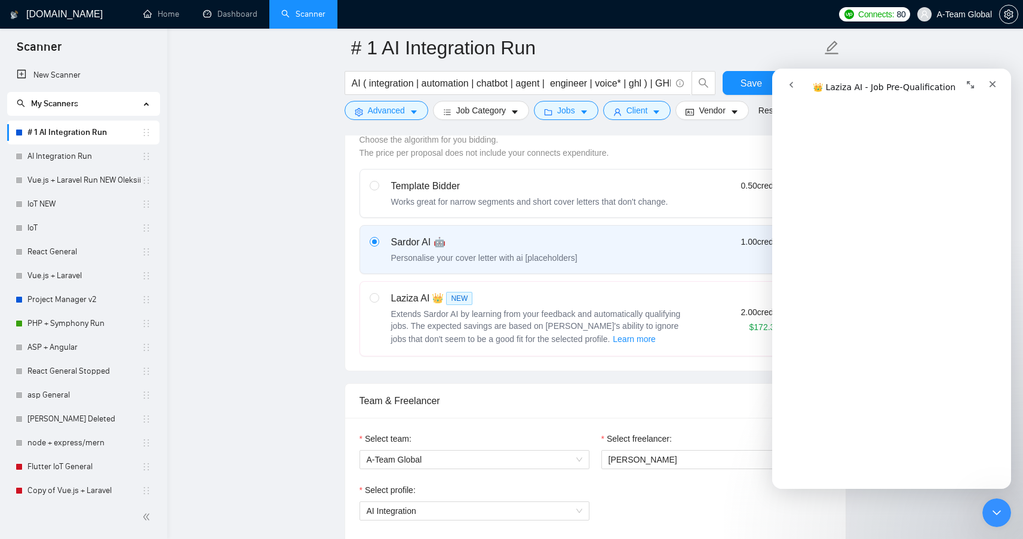
scroll to position [1670, 0]
click at [74, 137] on link "# 1 AI Integration Run" at bounding box center [84, 133] width 114 height 24
click at [1000, 82] on div "Close" at bounding box center [993, 84] width 22 height 22
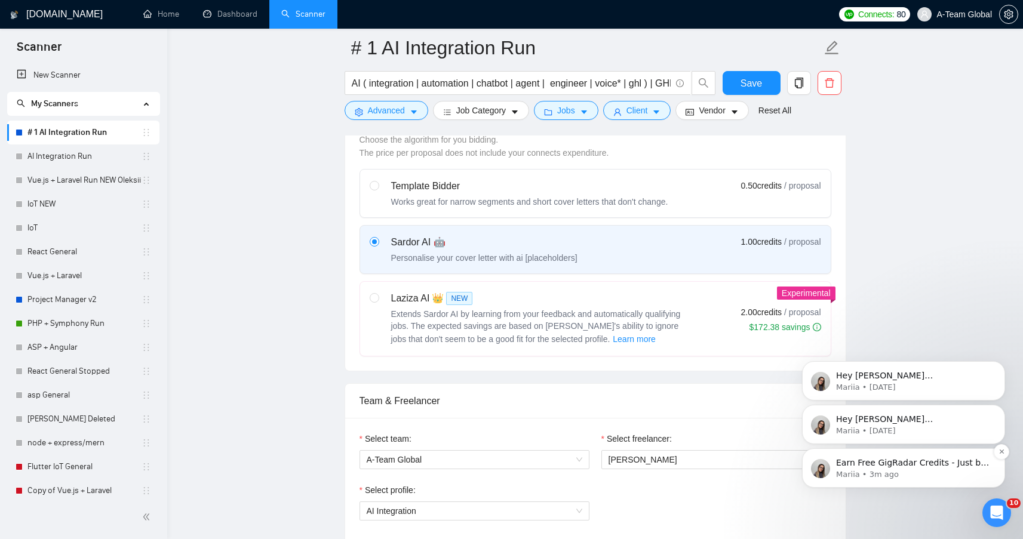
click at [861, 478] on p "Mariia • 3m ago" at bounding box center [913, 475] width 154 height 11
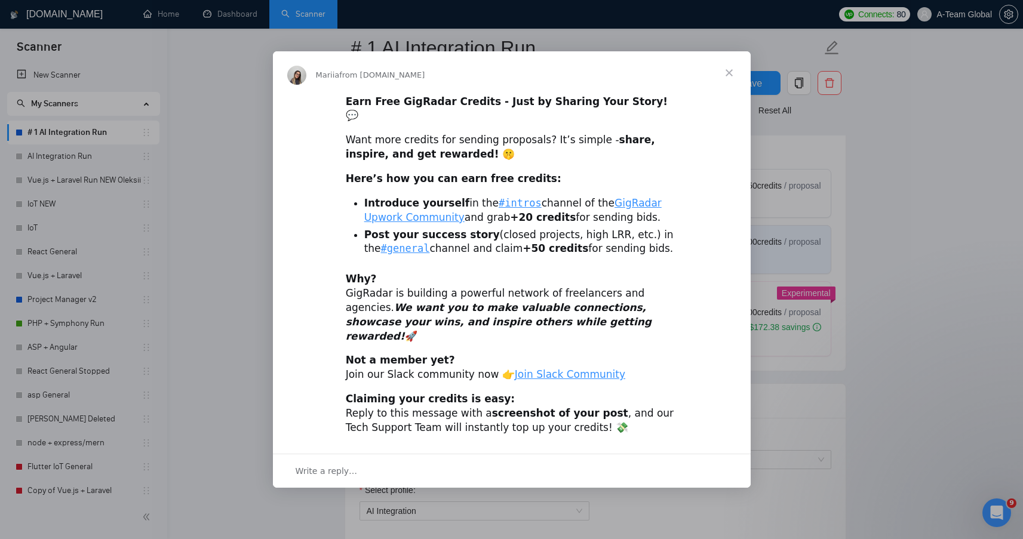
click at [728, 84] on span "Close" at bounding box center [729, 72] width 43 height 43
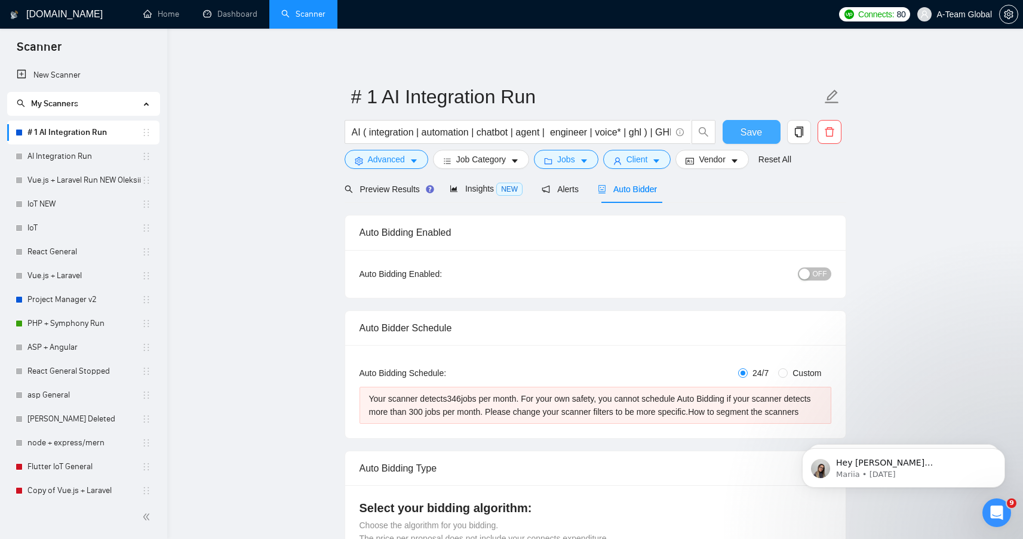
click at [749, 128] on span "Save" at bounding box center [752, 132] width 22 height 15
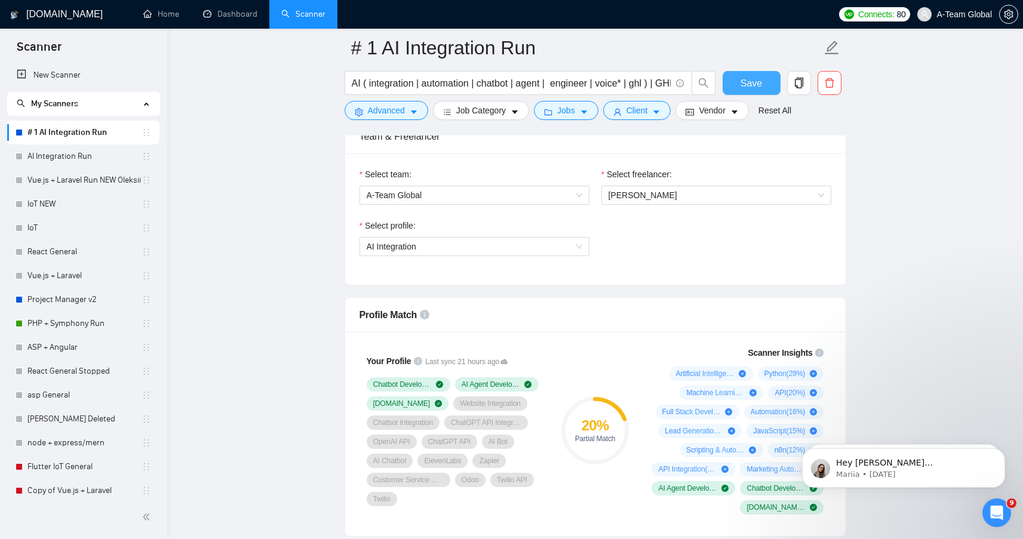
scroll to position [663, 0]
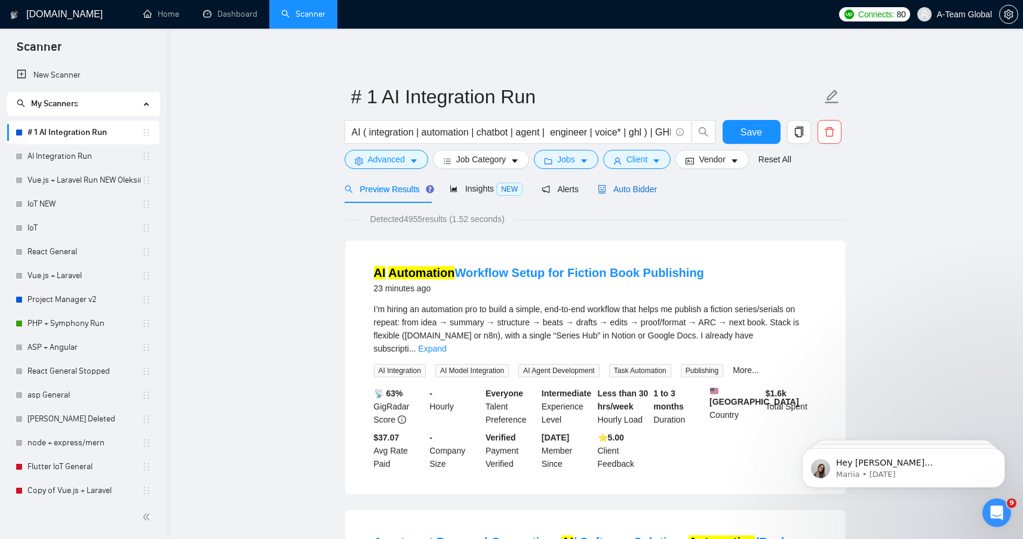
click at [633, 190] on span "Auto Bidder" at bounding box center [627, 190] width 59 height 10
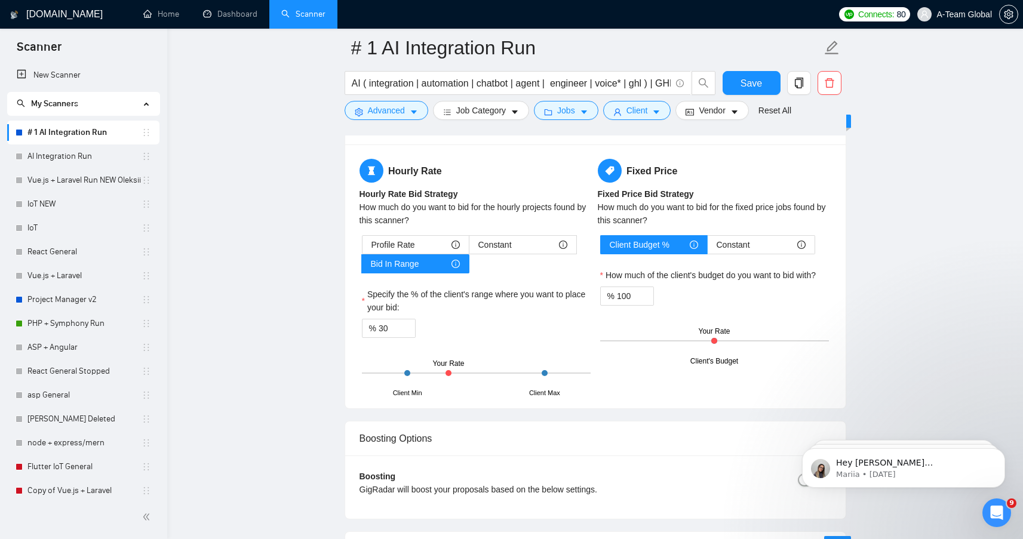
scroll to position [1878, 0]
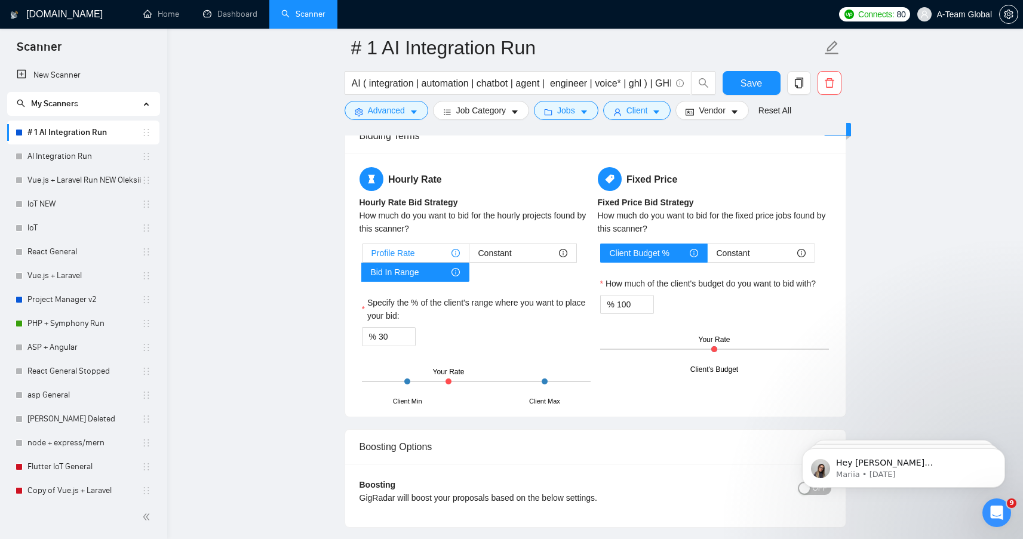
click at [418, 259] on div "Profile Rate" at bounding box center [416, 253] width 88 height 18
click at [363, 256] on input "Profile Rate" at bounding box center [363, 256] width 0 height 0
type input "50"
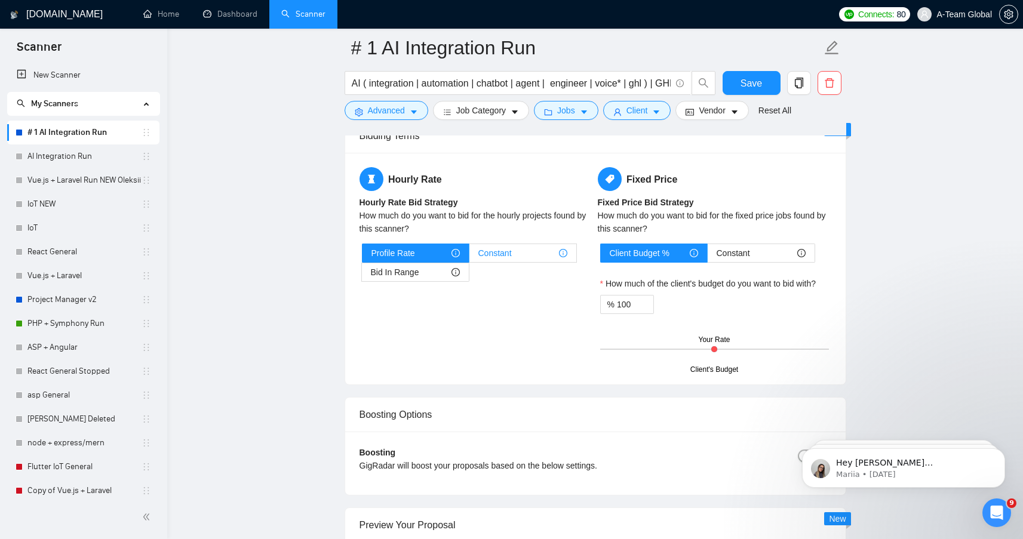
click at [498, 262] on span "Constant" at bounding box center [495, 253] width 33 height 18
click at [470, 256] on input "Constant" at bounding box center [470, 256] width 0 height 0
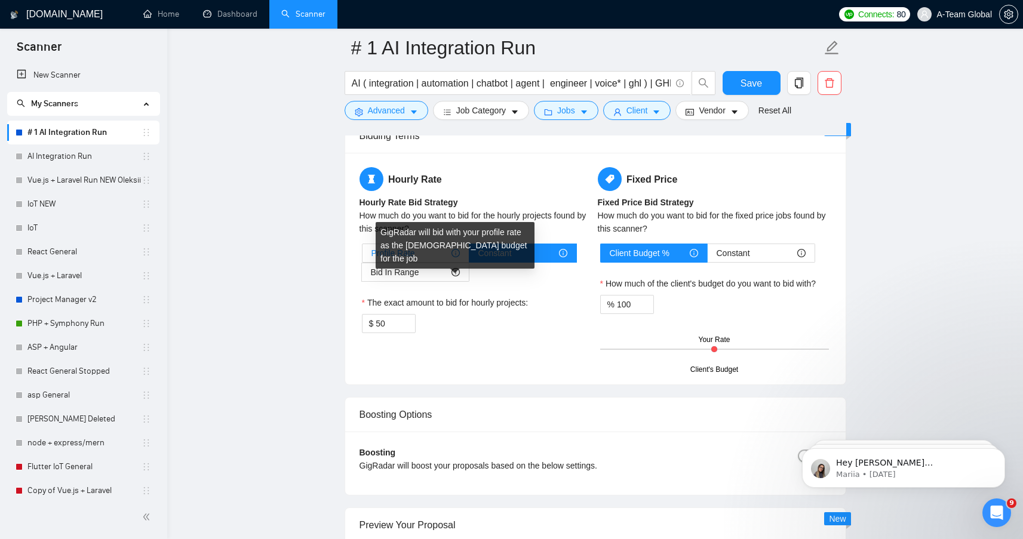
click at [456, 258] on icon "info-circle" at bounding box center [456, 253] width 8 height 8
click at [363, 256] on input "Profile Rate" at bounding box center [363, 256] width 0 height 0
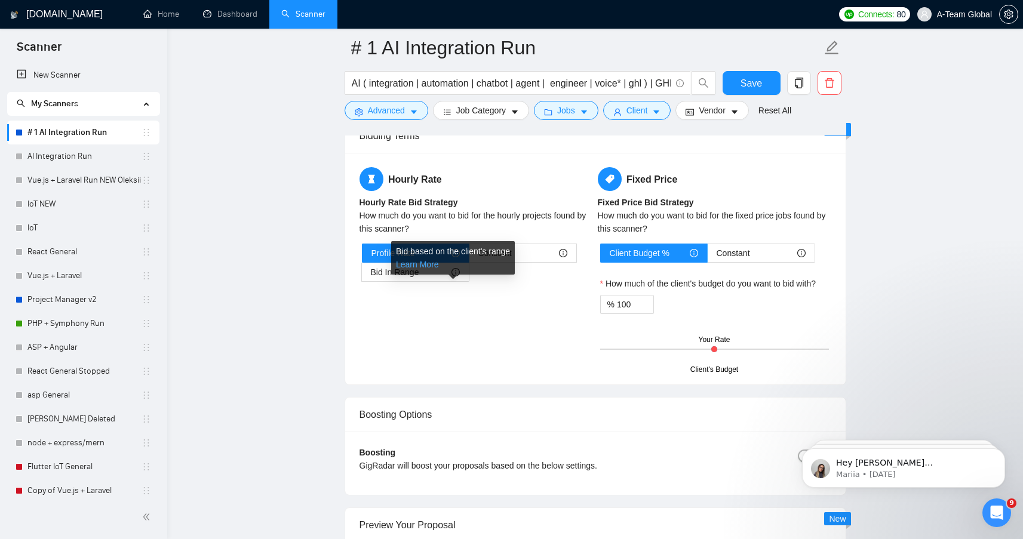
click at [428, 263] on link "Learn More" at bounding box center [417, 265] width 43 height 10
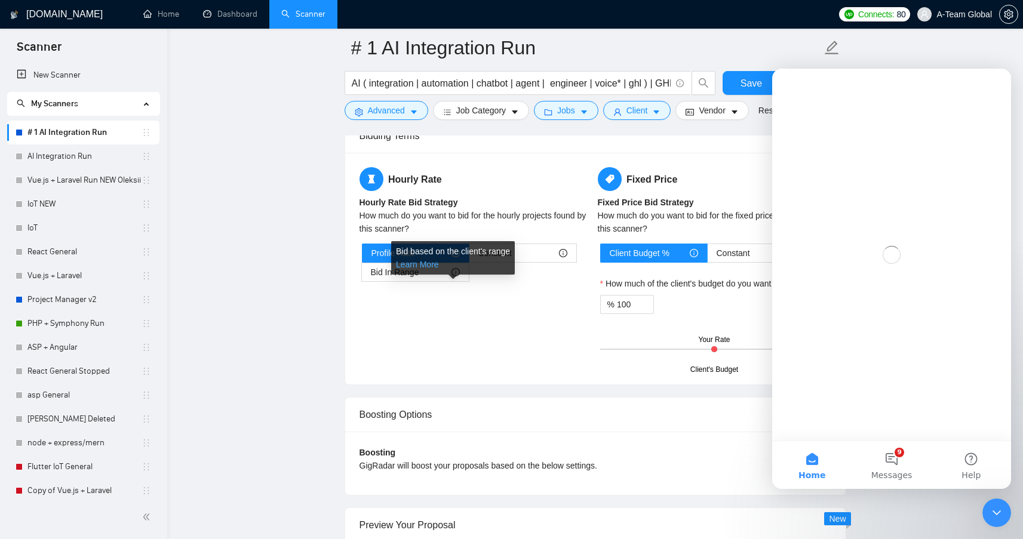
scroll to position [0, 0]
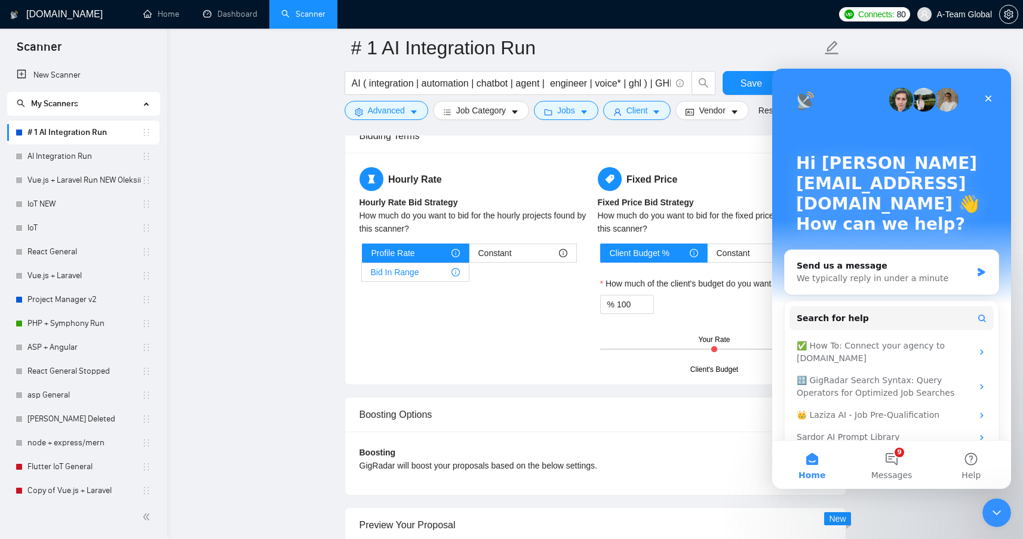
click at [442, 281] on div "Bid In Range" at bounding box center [415, 272] width 89 height 18
click at [362, 275] on input "Bid In Range" at bounding box center [362, 275] width 0 height 0
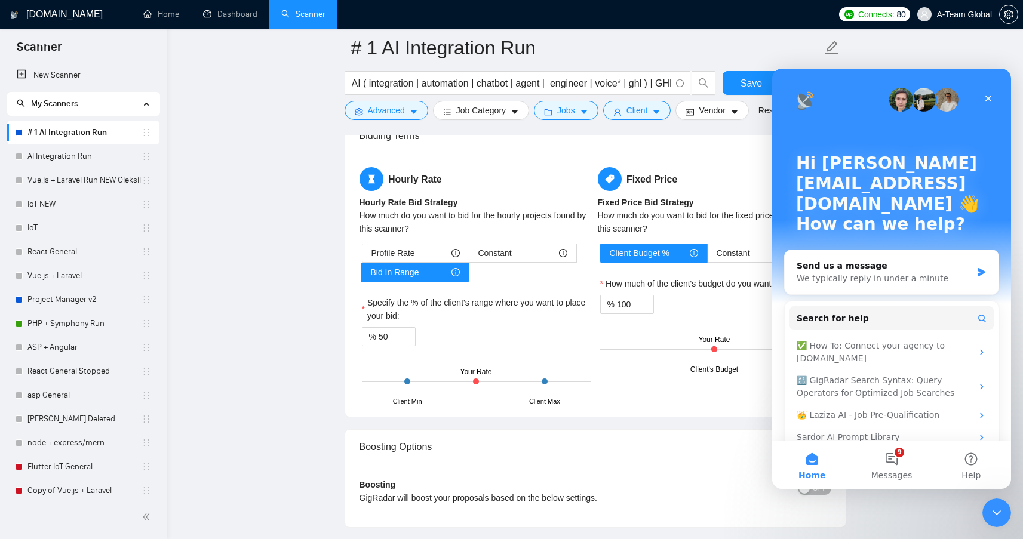
drag, startPoint x: 476, startPoint y: 393, endPoint x: 488, endPoint y: 392, distance: 12.0
click at [488, 392] on div "Client Min Client Max Your Rate" at bounding box center [476, 382] width 229 height 42
click at [416, 262] on div "Profile Rate" at bounding box center [416, 253] width 88 height 18
click at [363, 256] on input "Profile Rate" at bounding box center [363, 256] width 0 height 0
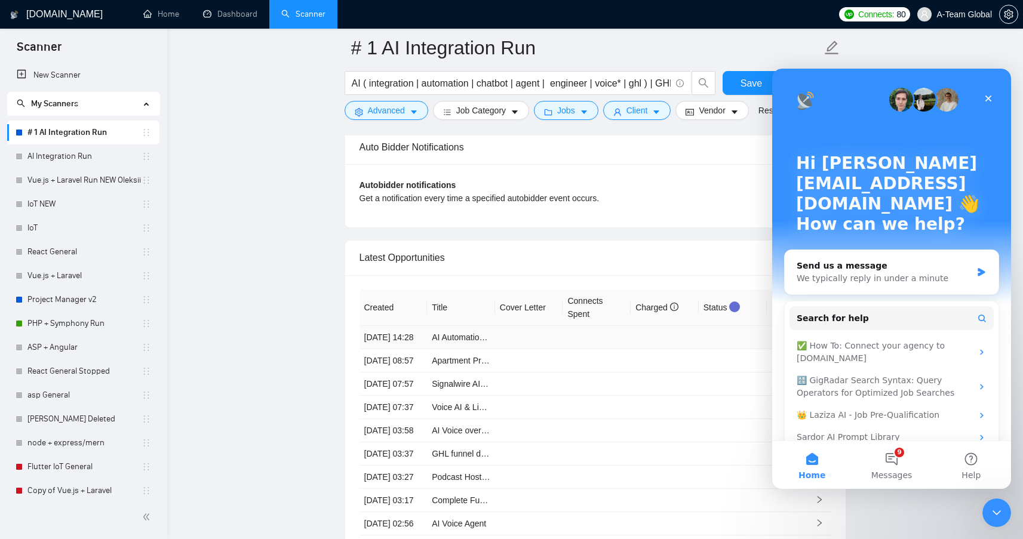
scroll to position [2830, 0]
click at [988, 97] on icon "Close" at bounding box center [989, 99] width 7 height 7
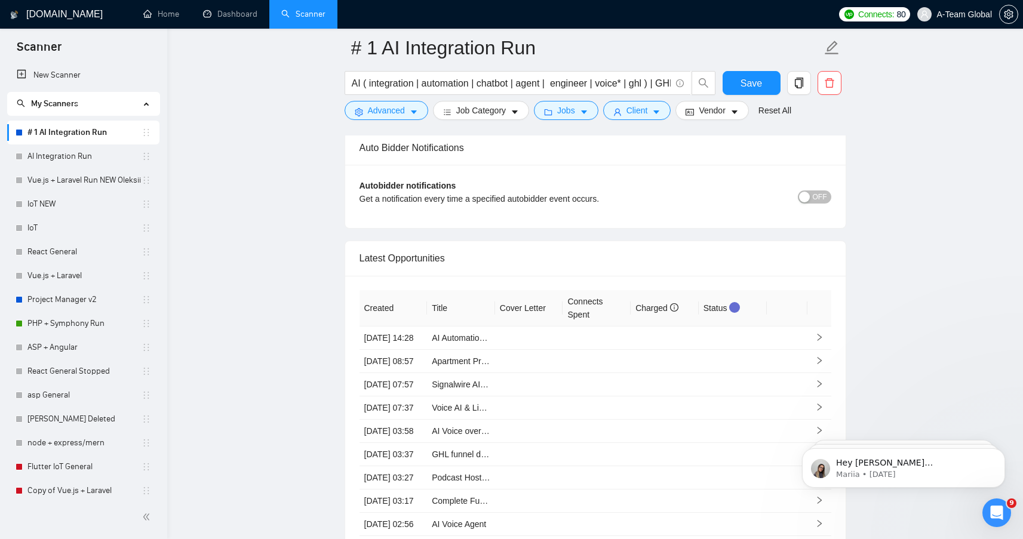
scroll to position [0, 0]
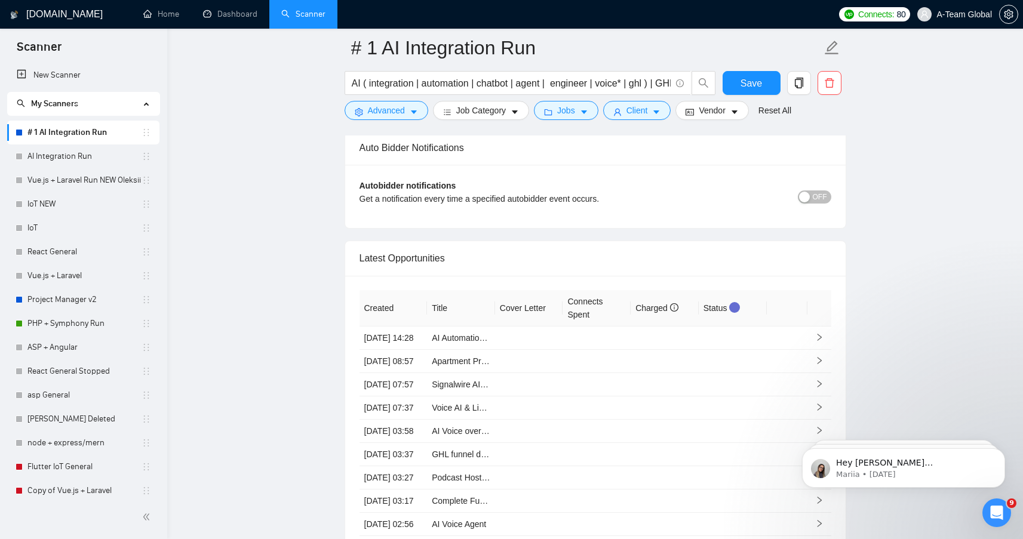
click at [803, 203] on div "button" at bounding box center [804, 197] width 11 height 11
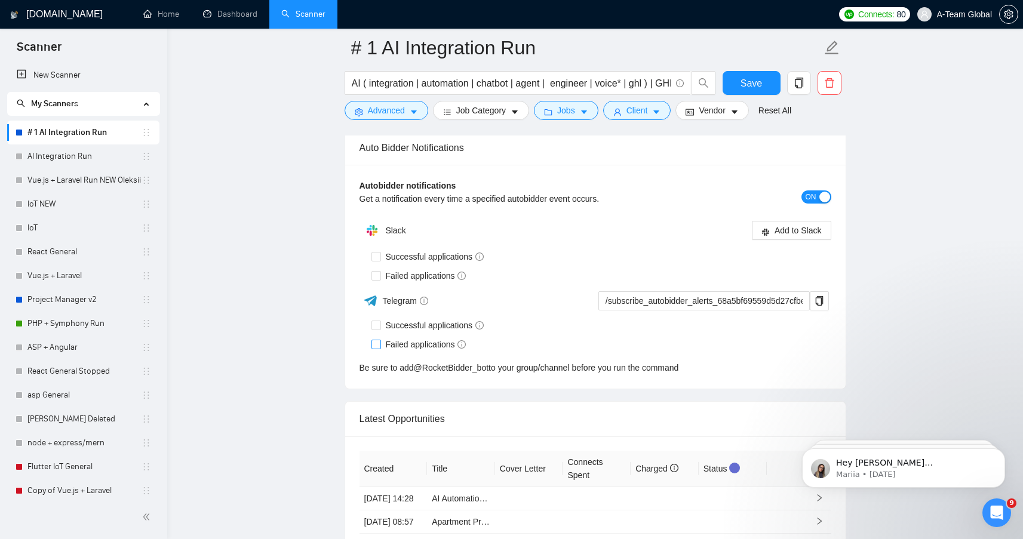
click at [378, 350] on span at bounding box center [377, 345] width 10 height 10
click at [378, 348] on input "Failed applications" at bounding box center [376, 344] width 8 height 8
checkbox input "true"
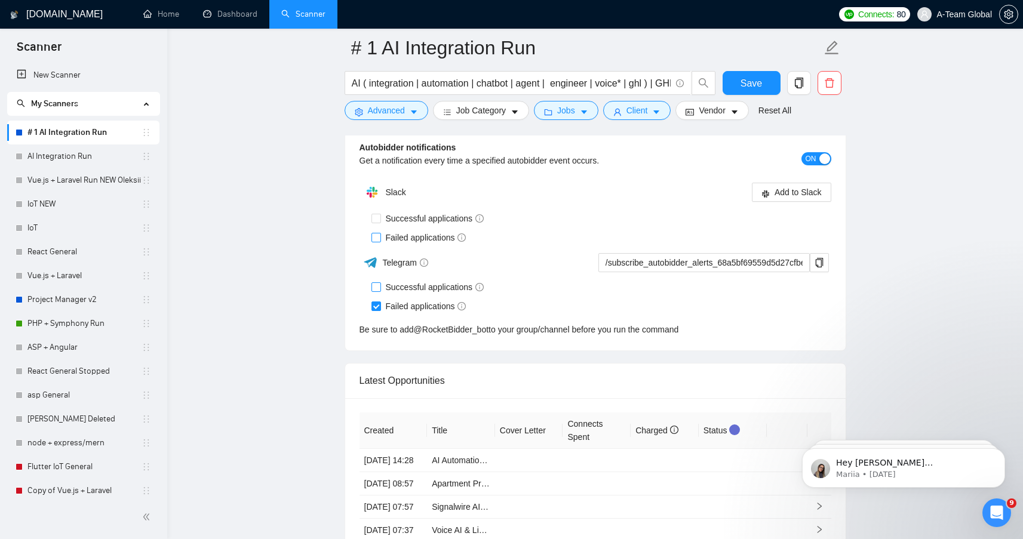
click at [378, 241] on input "Failed applications" at bounding box center [376, 237] width 8 height 8
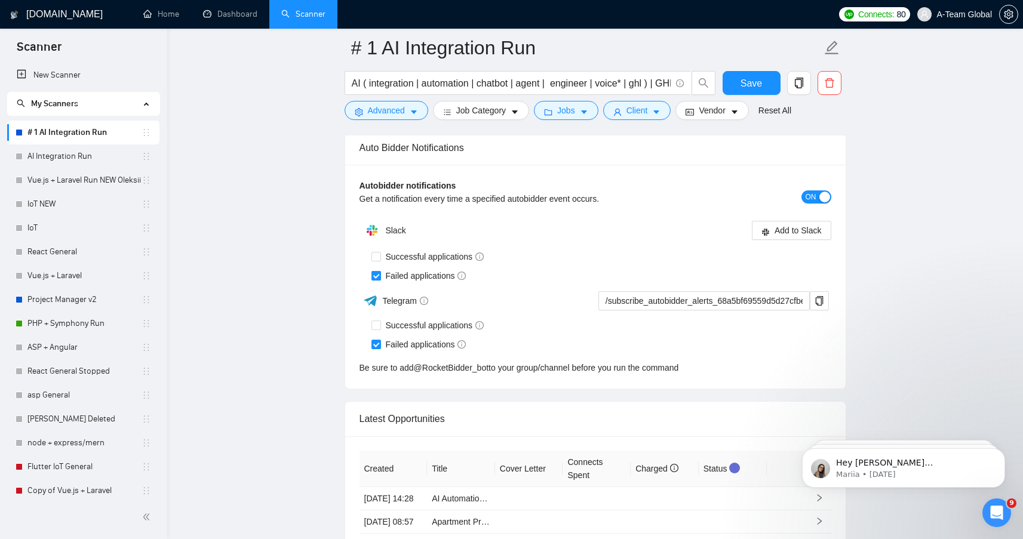
click at [376, 280] on input "Failed applications" at bounding box center [376, 275] width 8 height 8
checkbox input "false"
click at [376, 329] on input "Successful applications" at bounding box center [376, 325] width 8 height 8
checkbox input "true"
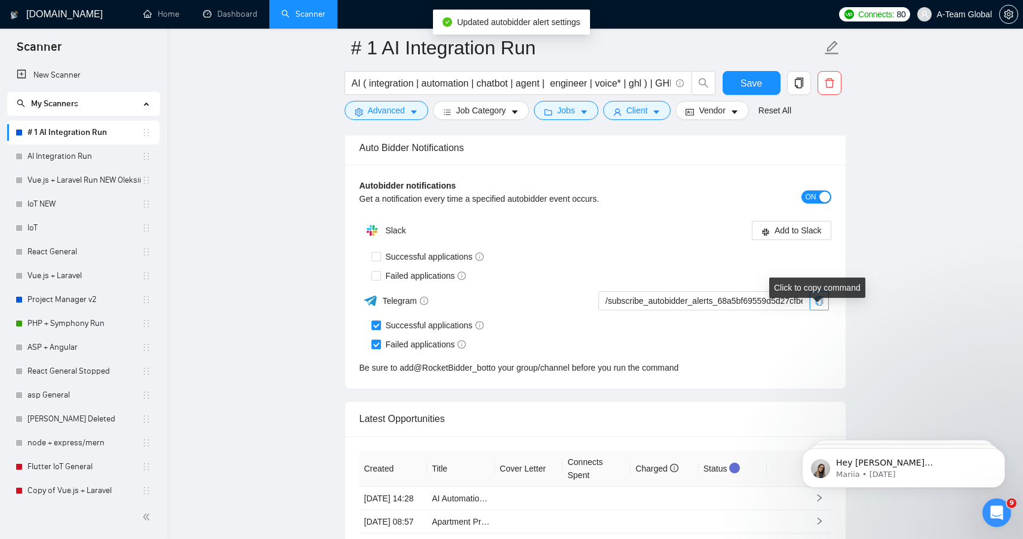
click at [819, 306] on icon "copy" at bounding box center [820, 301] width 10 height 10
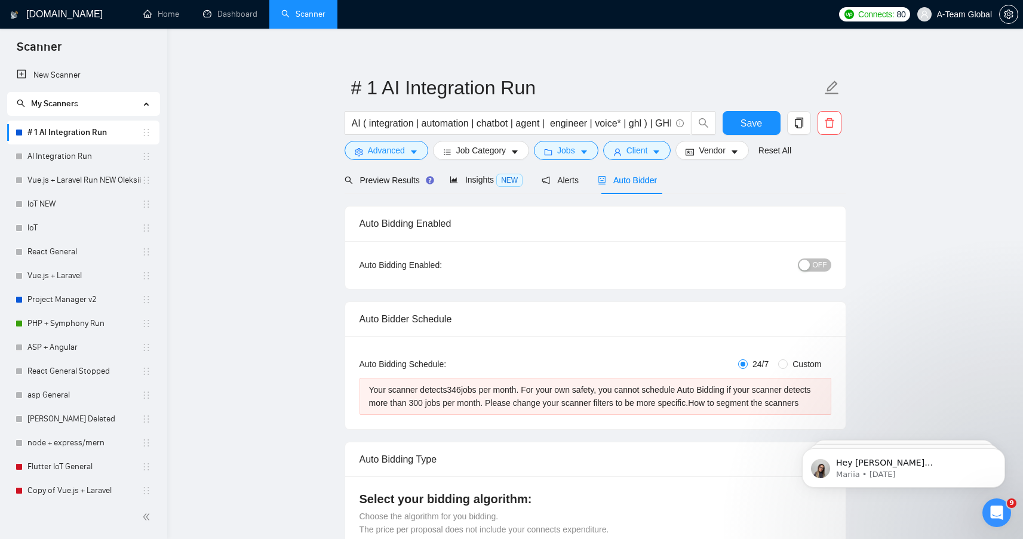
scroll to position [4, 0]
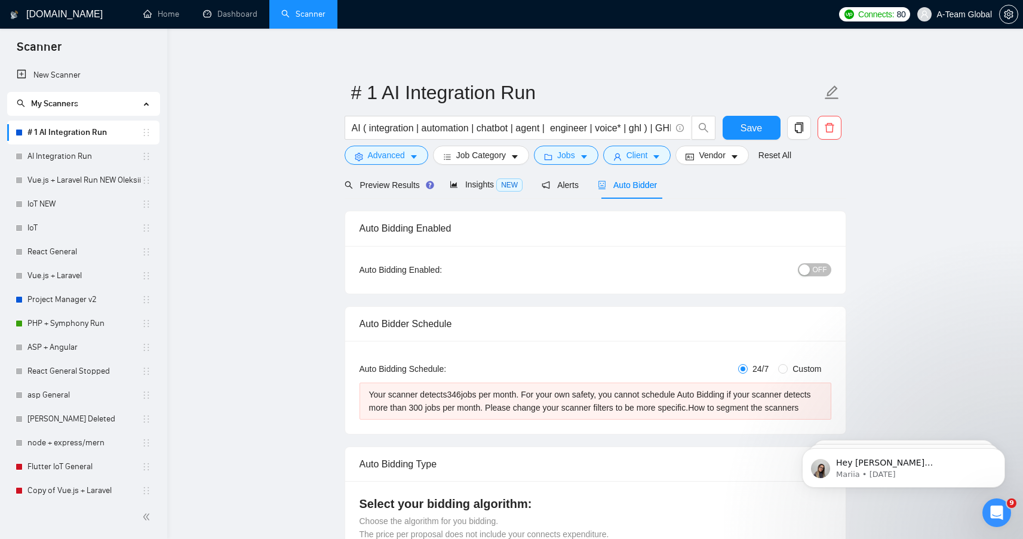
click at [805, 268] on div "button" at bounding box center [804, 270] width 11 height 11
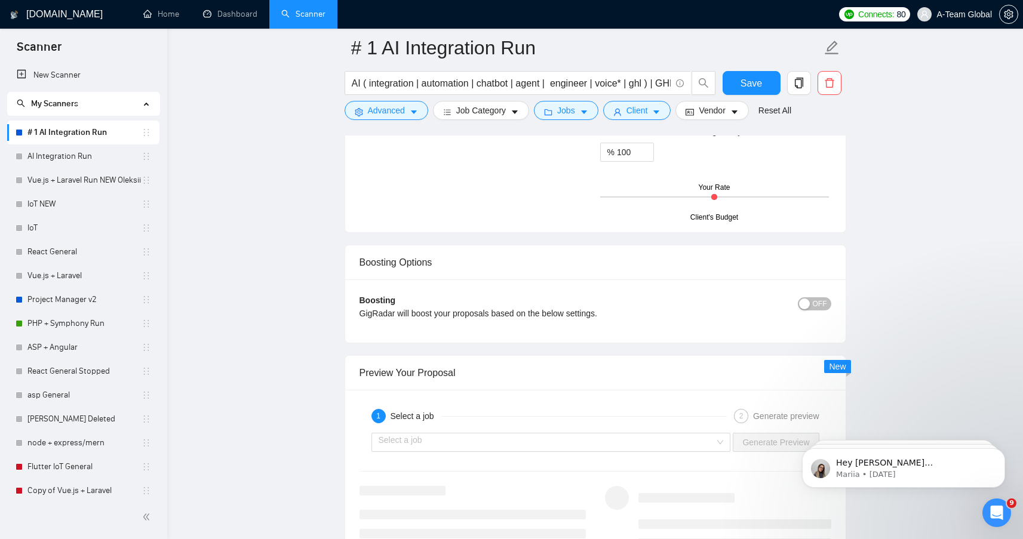
scroll to position [2044, 0]
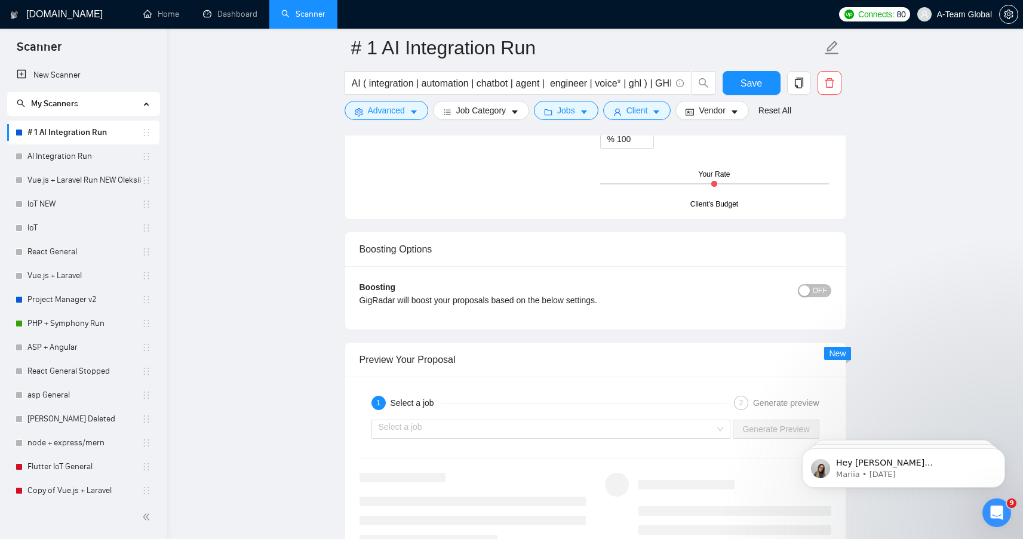
click at [802, 296] on div "button" at bounding box center [804, 291] width 11 height 11
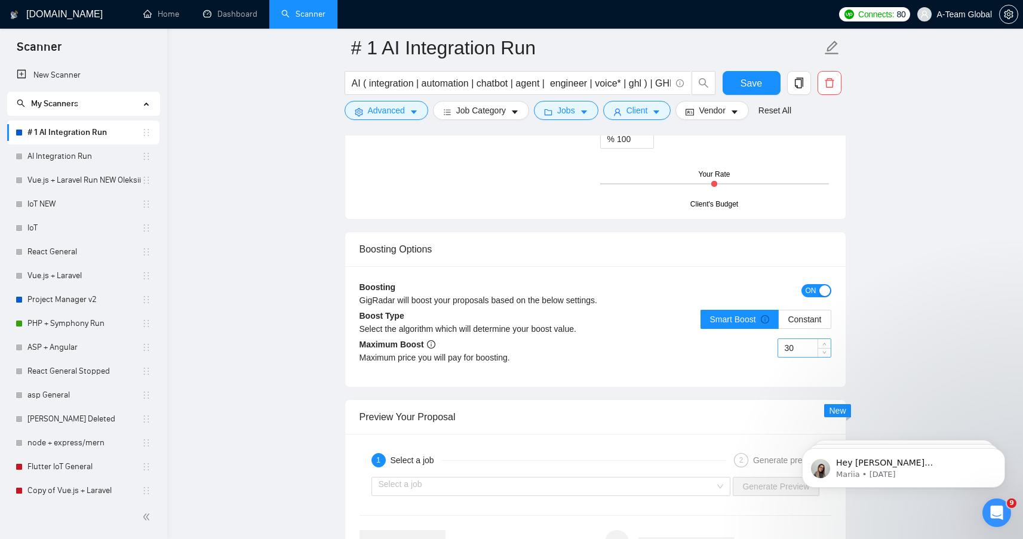
click at [799, 357] on input "30" at bounding box center [804, 348] width 53 height 18
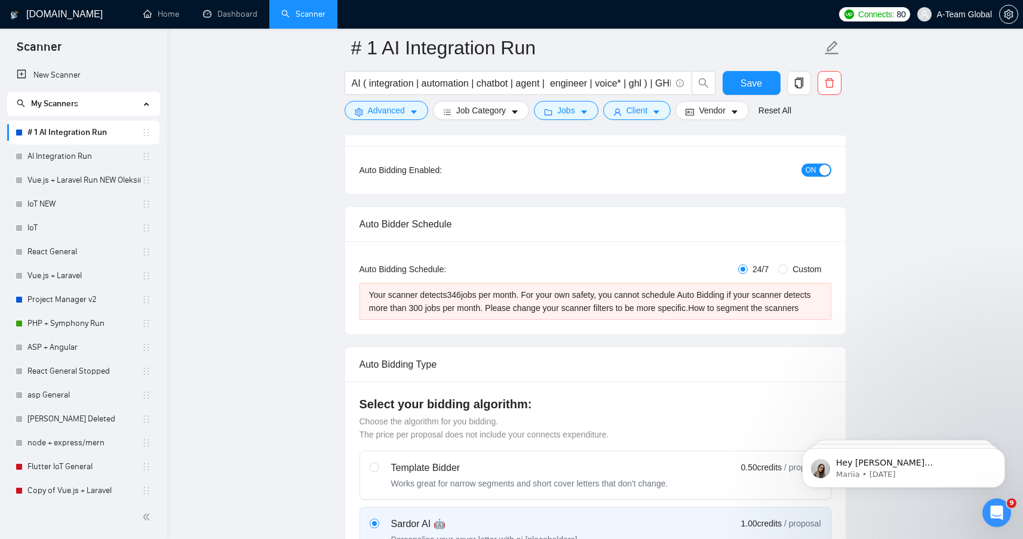
scroll to position [0, 0]
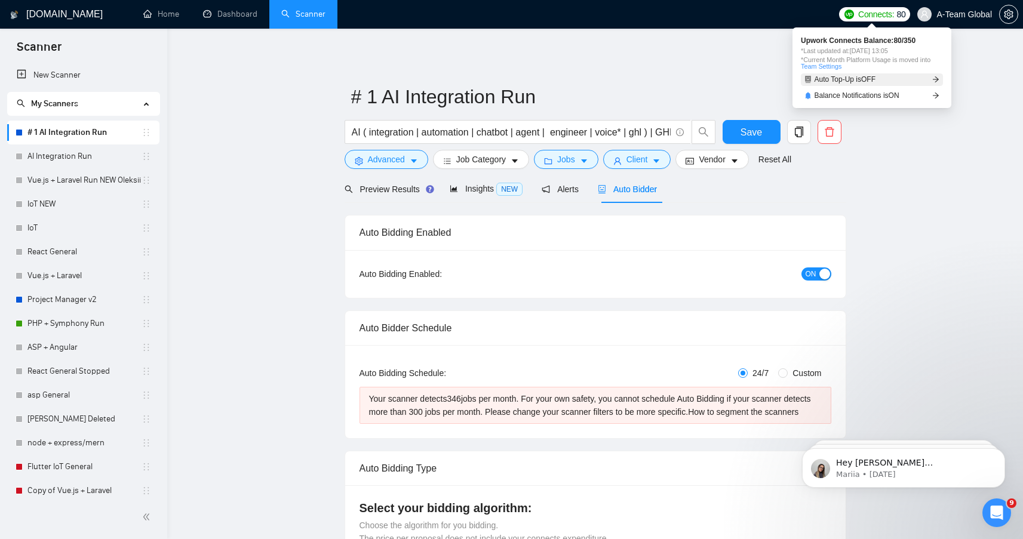
click at [862, 81] on span "Auto Top-Up is OFF" at bounding box center [846, 79] width 62 height 7
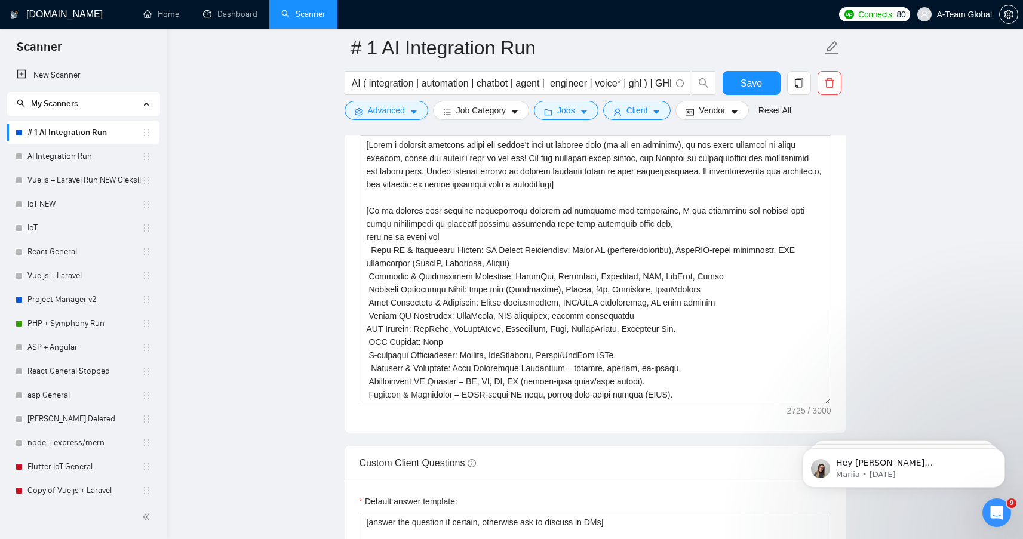
scroll to position [879, 0]
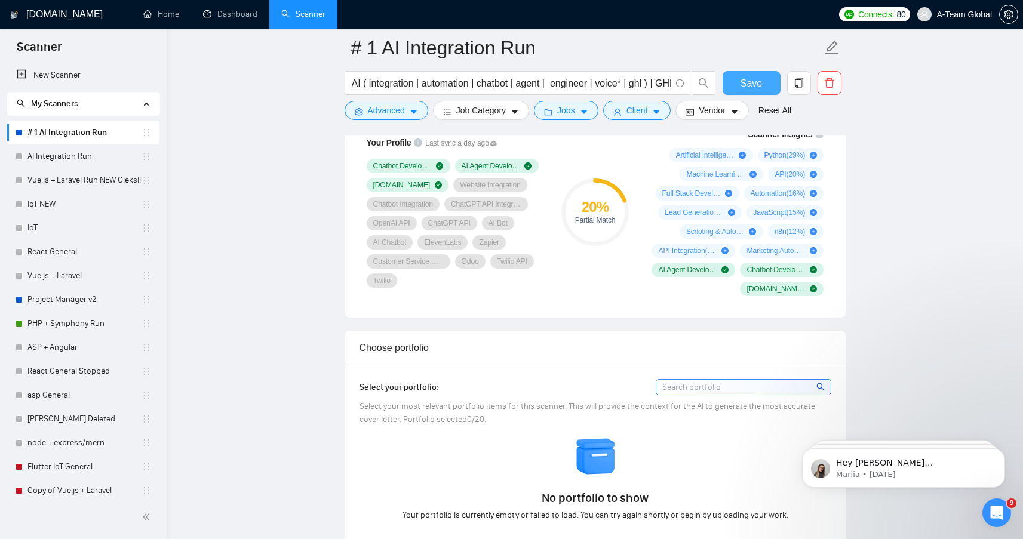
click at [741, 88] on span "Save" at bounding box center [752, 83] width 22 height 15
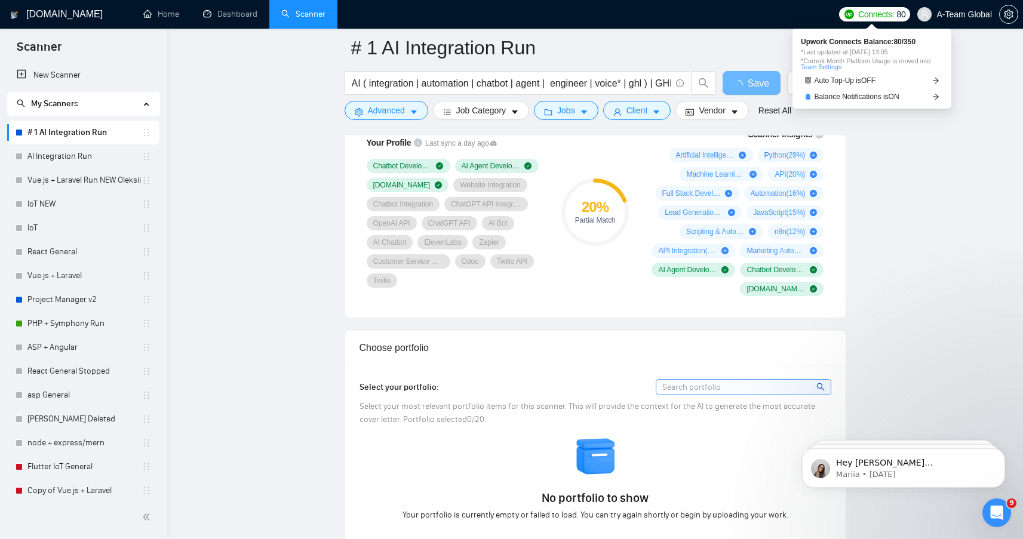
click at [876, 16] on span "Connects:" at bounding box center [877, 14] width 36 height 13
click at [850, 80] on span "Auto Top-Up is OFF" at bounding box center [846, 80] width 62 height 7
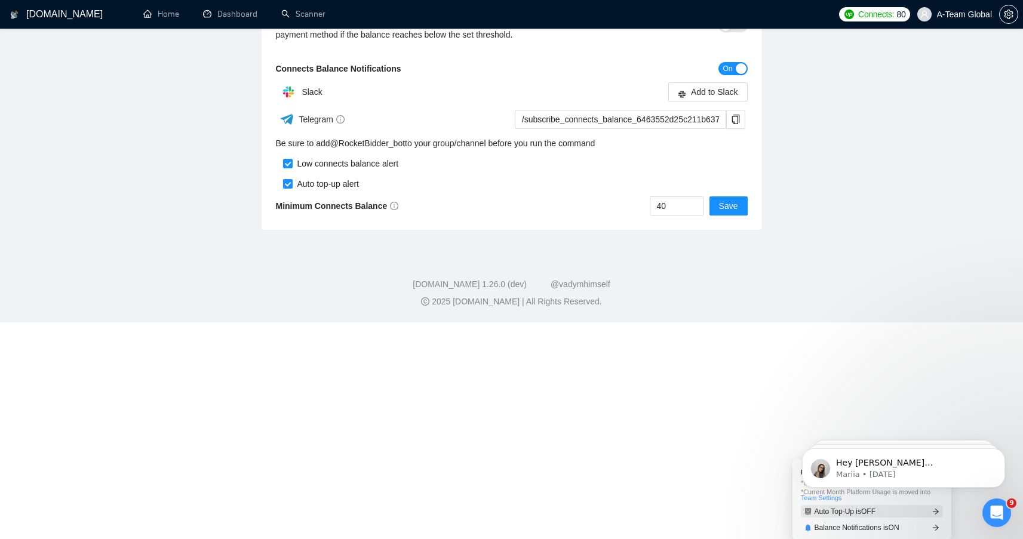
scroll to position [231, 0]
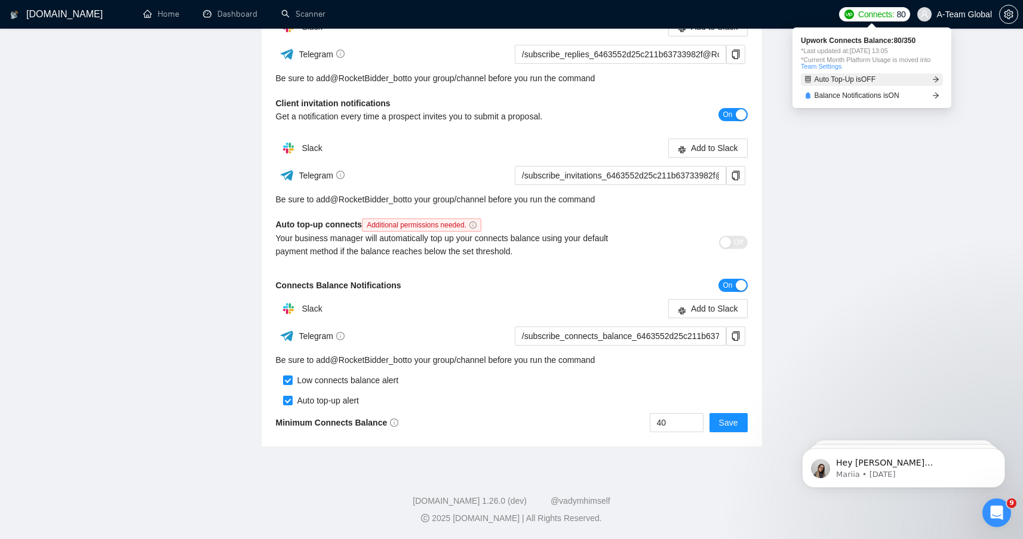
click at [882, 79] on link "Auto Top-Up is OFF" at bounding box center [872, 79] width 142 height 13
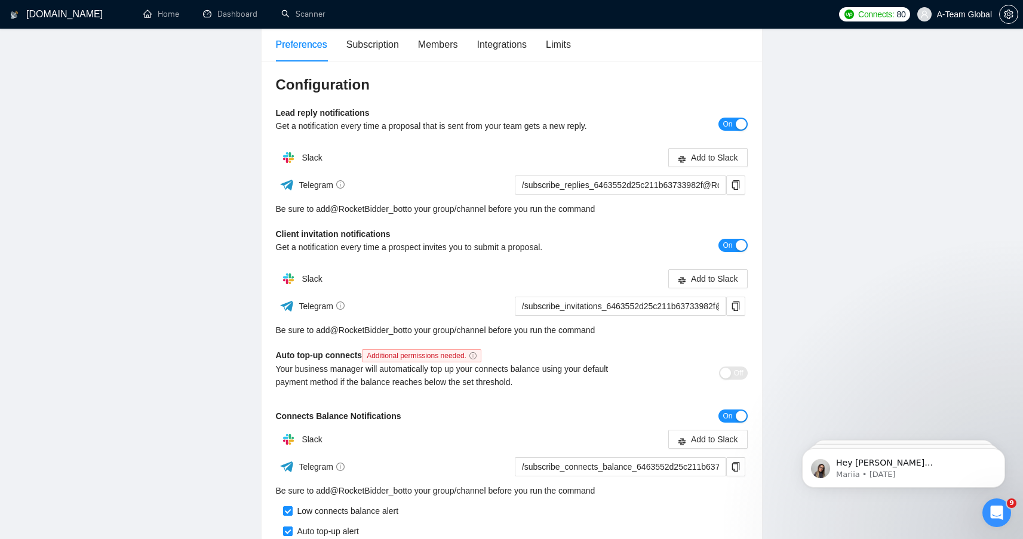
scroll to position [0, 0]
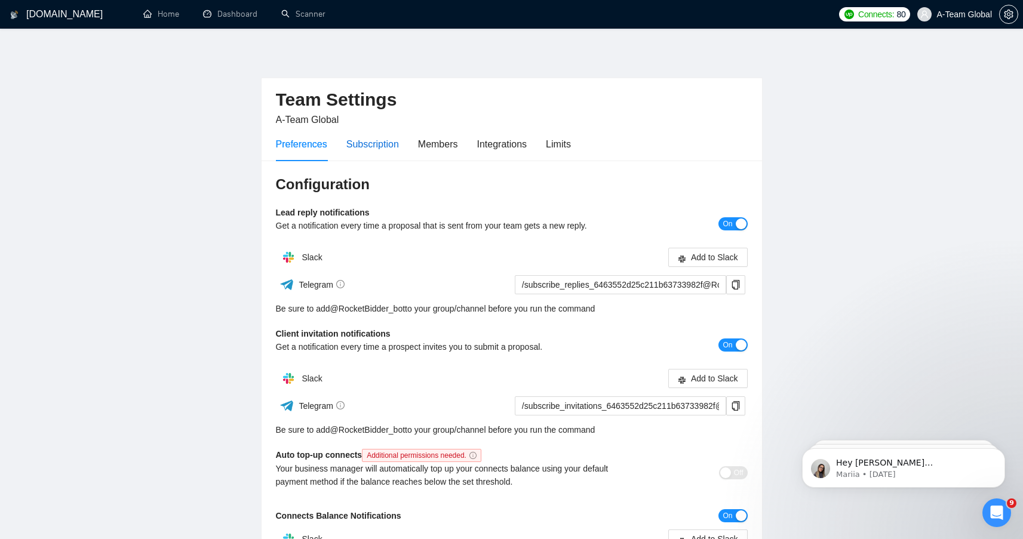
click at [369, 138] on div "Subscription" at bounding box center [373, 144] width 53 height 15
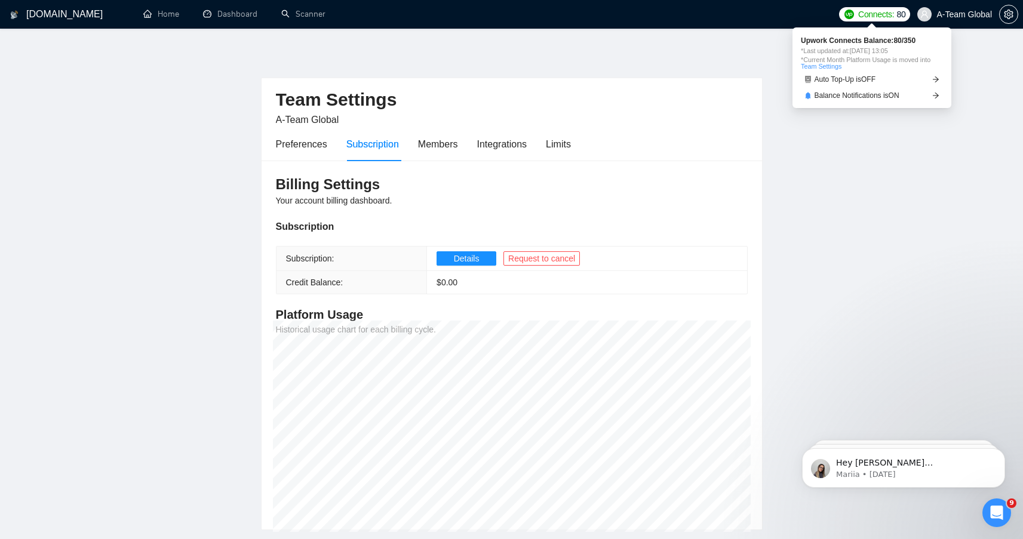
click at [867, 13] on span "Connects:" at bounding box center [877, 14] width 36 height 13
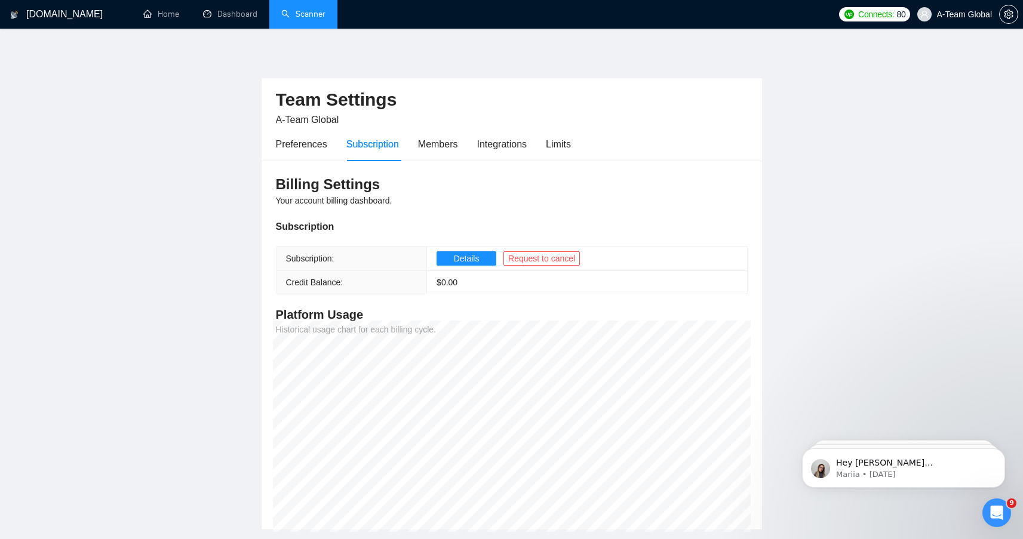
click at [314, 19] on link "Scanner" at bounding box center [303, 14] width 44 height 10
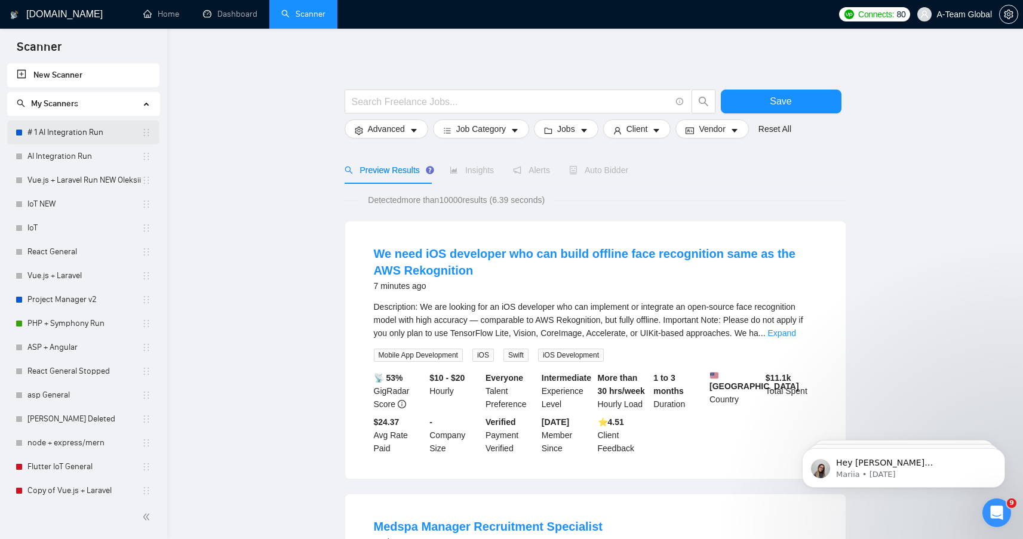
click at [63, 127] on link "# 1 AI Integration Run" at bounding box center [84, 133] width 114 height 24
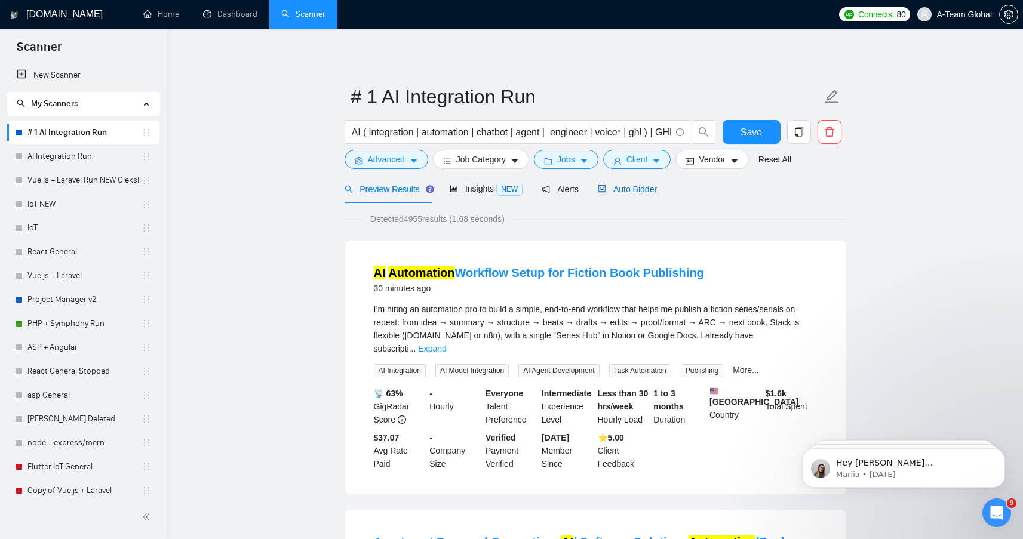
click at [640, 192] on span "Auto Bidder" at bounding box center [627, 190] width 59 height 10
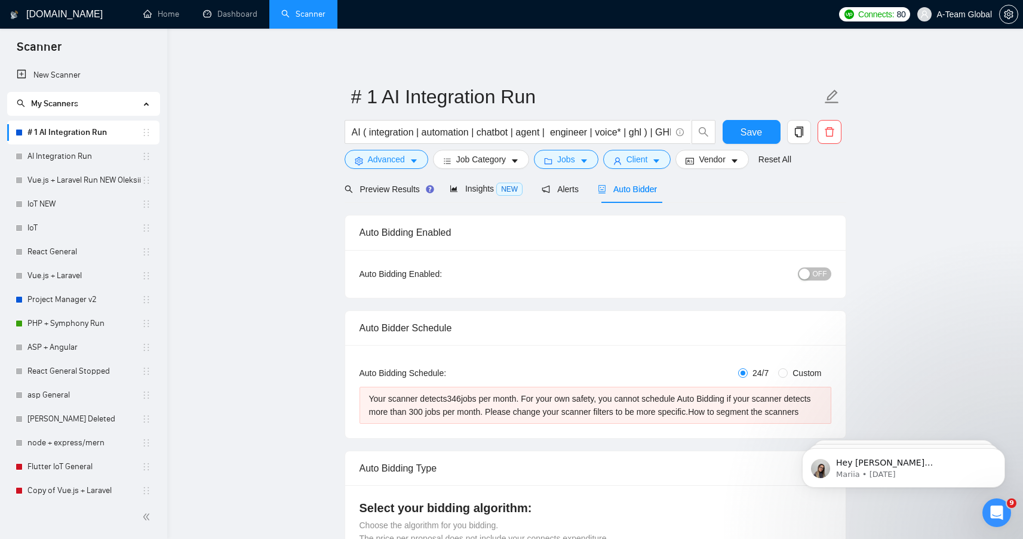
checkbox input "true"
click at [806, 275] on div "button" at bounding box center [804, 274] width 11 height 11
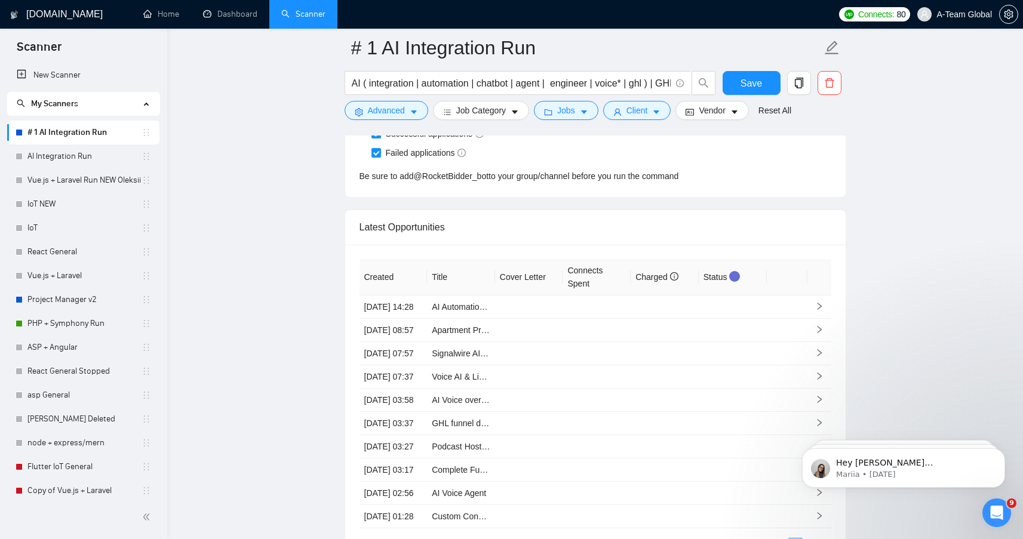
scroll to position [3343, 0]
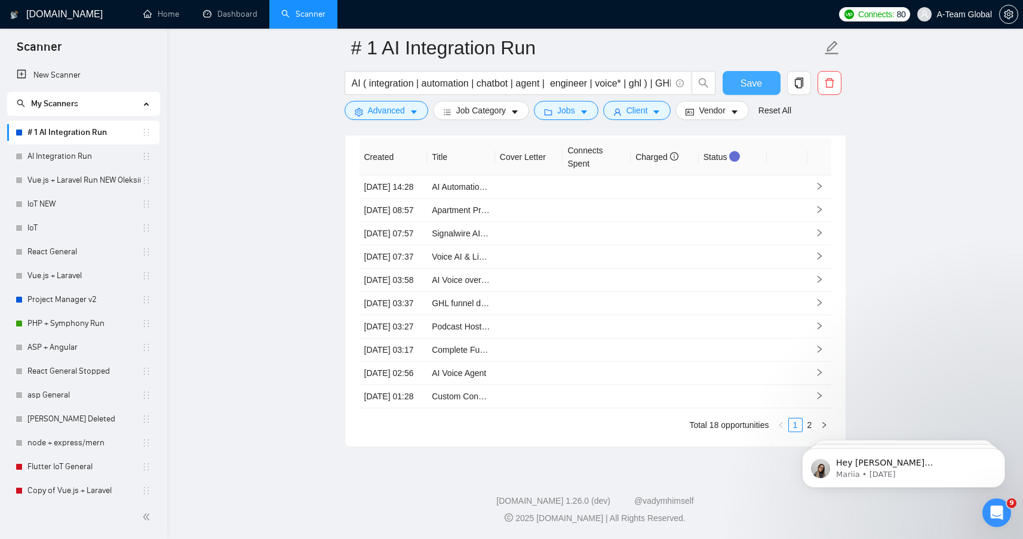
click at [755, 87] on span "Save" at bounding box center [752, 83] width 22 height 15
click at [243, 10] on link "Dashboard" at bounding box center [230, 14] width 54 height 10
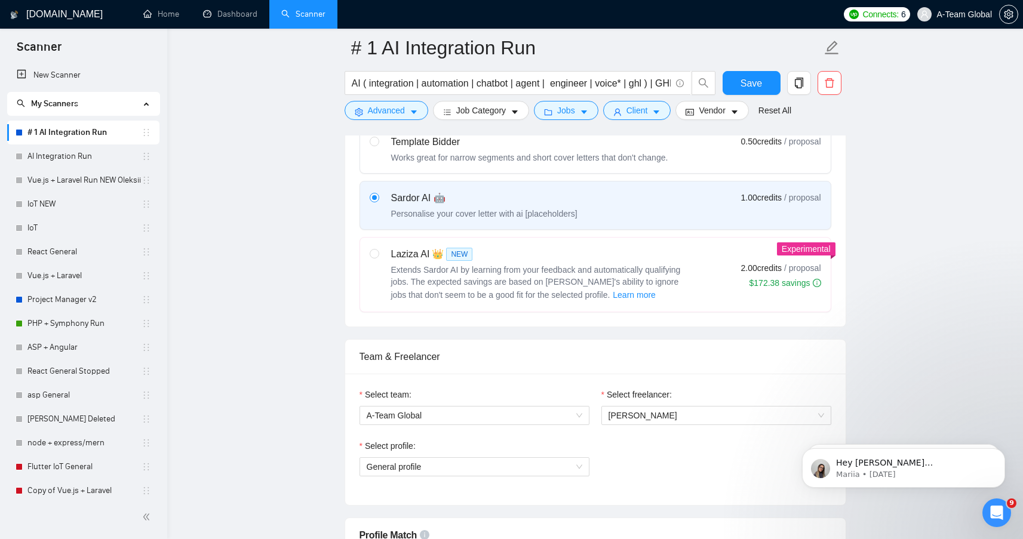
scroll to position [461, 0]
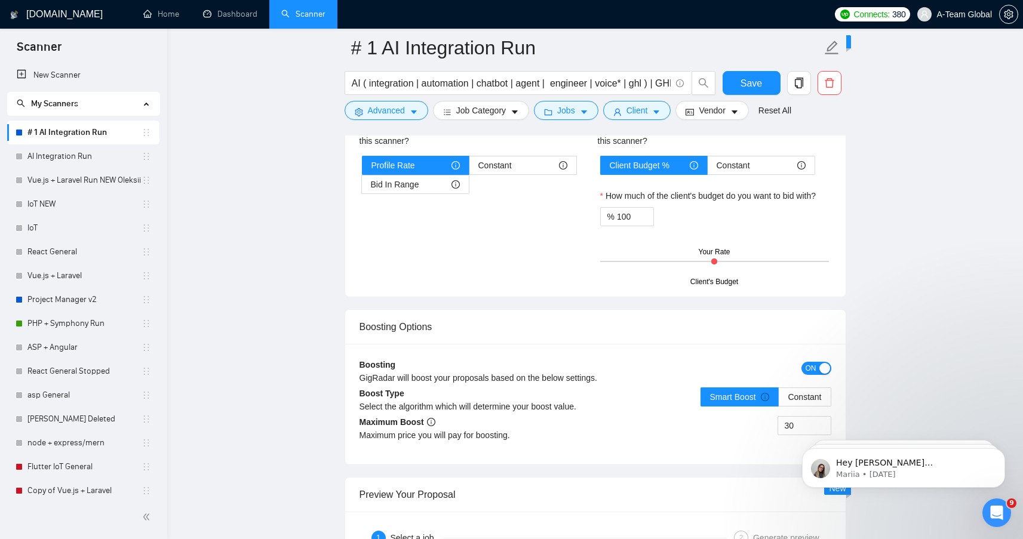
scroll to position [1886, 0]
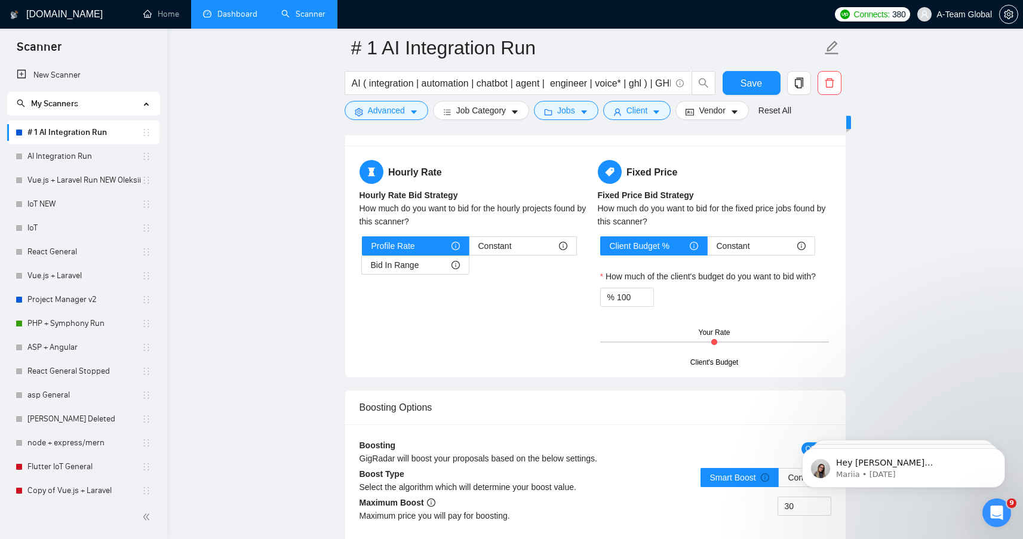
click at [232, 16] on link "Dashboard" at bounding box center [230, 14] width 54 height 10
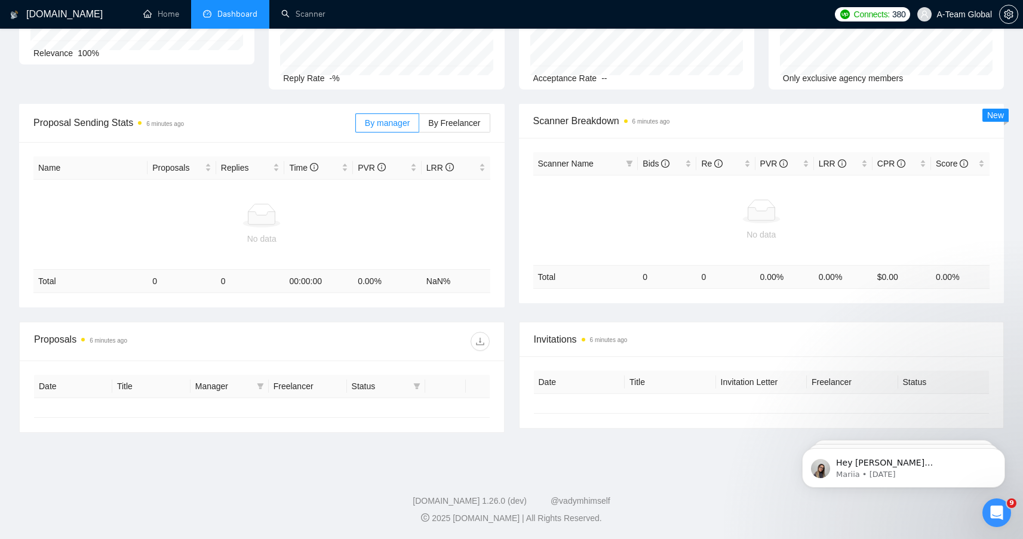
type input "[DATE]"
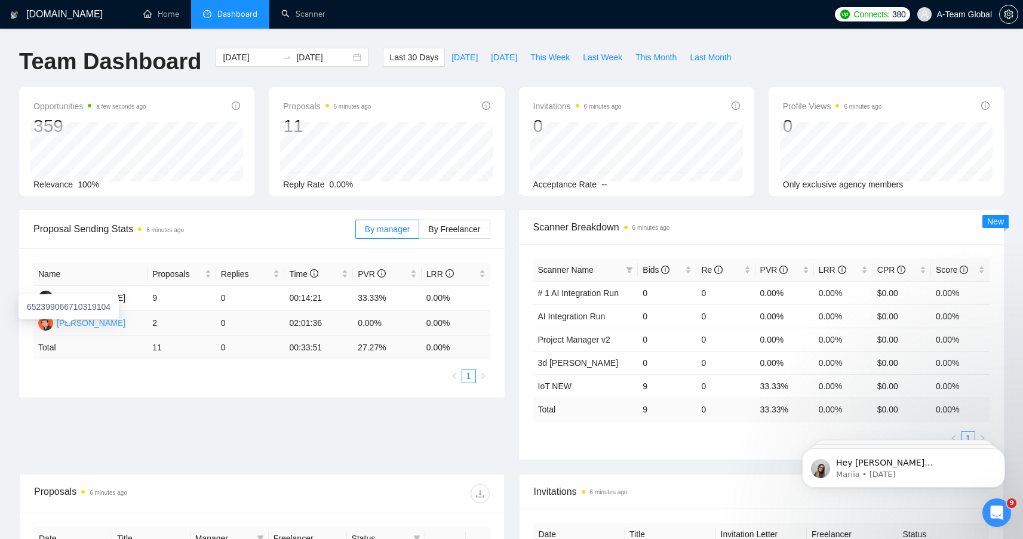
click at [84, 321] on div "[PERSON_NAME]" at bounding box center [91, 323] width 69 height 13
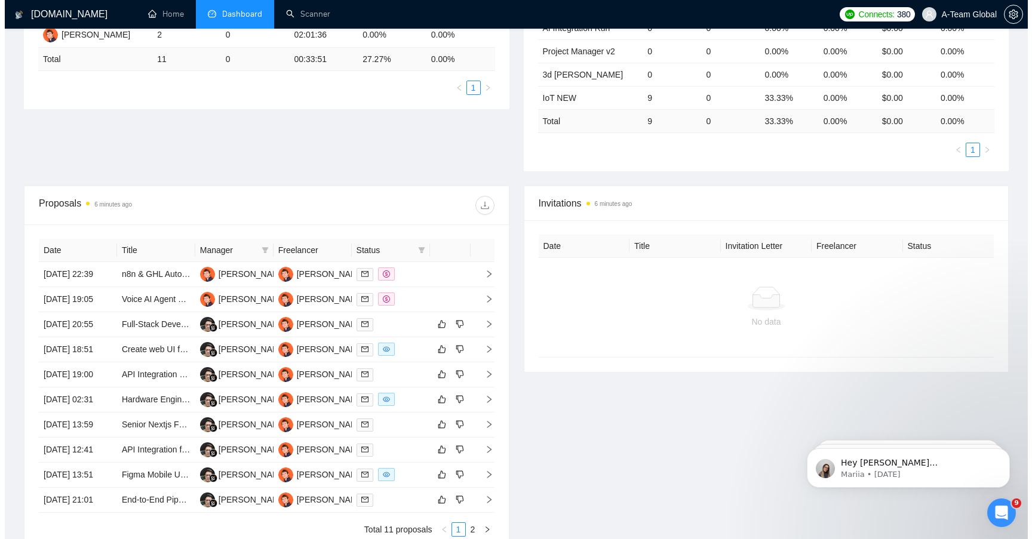
scroll to position [291, 0]
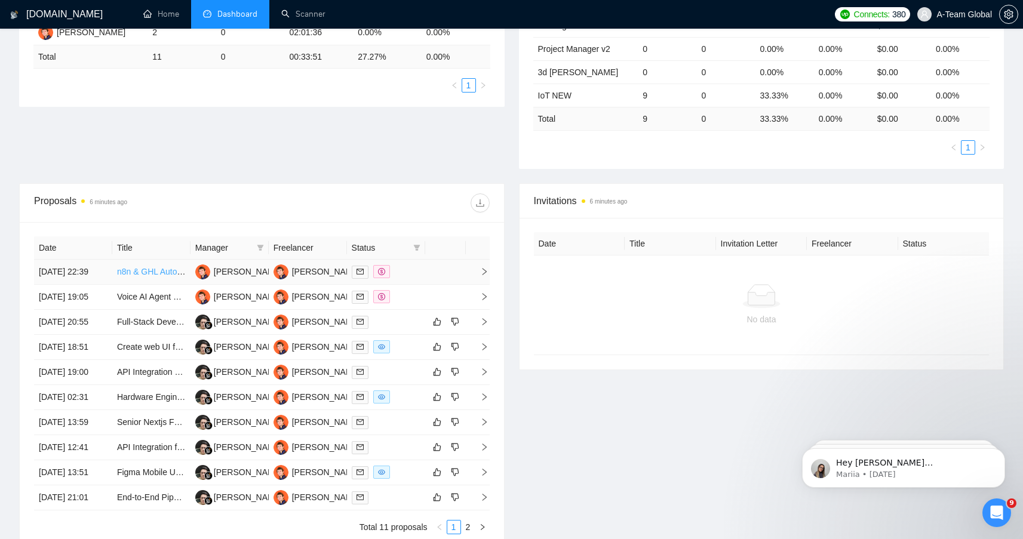
click at [157, 275] on link "n8n & GHL Automation Specialist" at bounding box center [179, 272] width 124 height 10
